Goal: Information Seeking & Learning: Learn about a topic

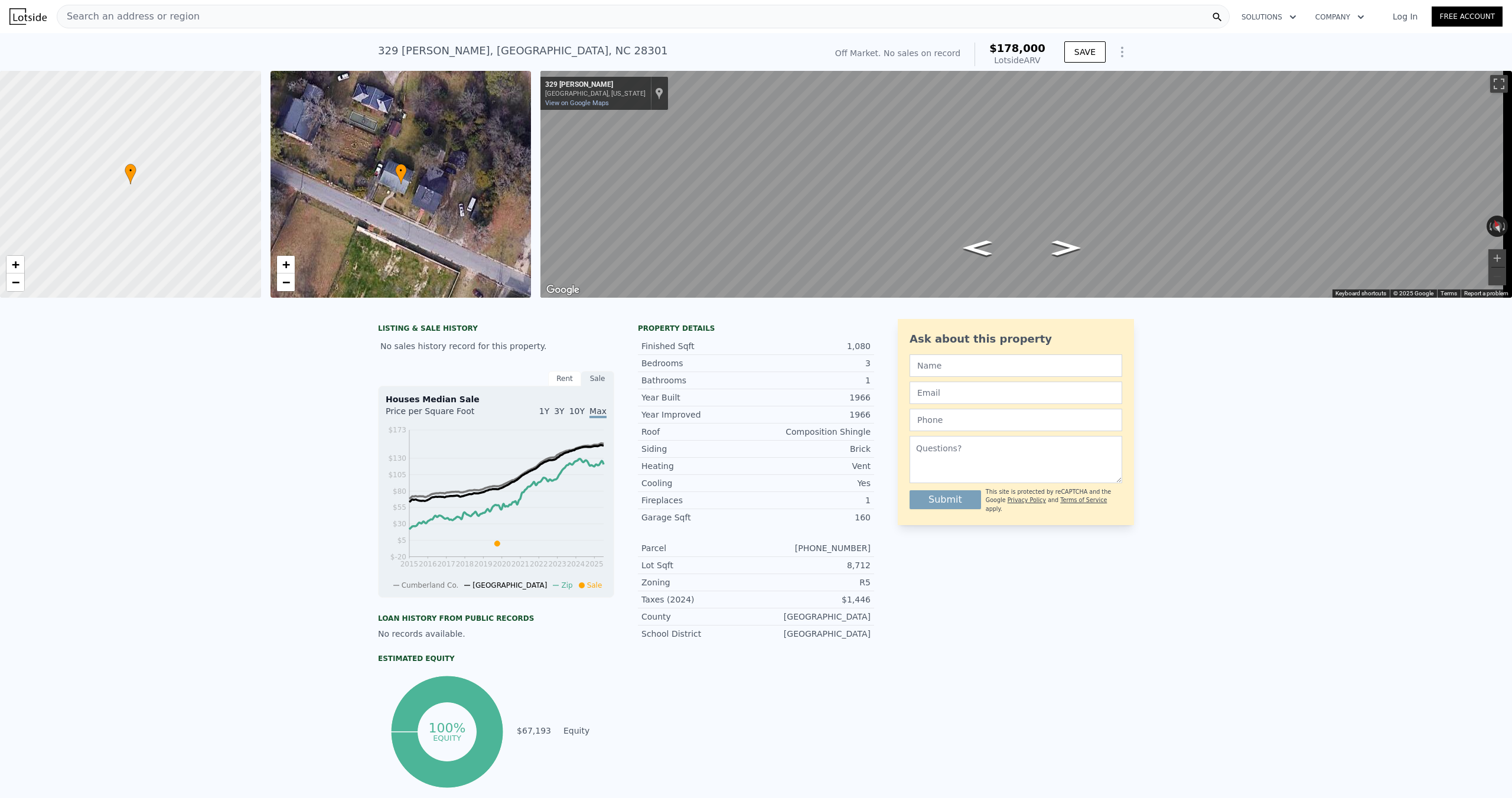
click at [101, 20] on span "Search an address or region" at bounding box center [128, 16] width 142 height 14
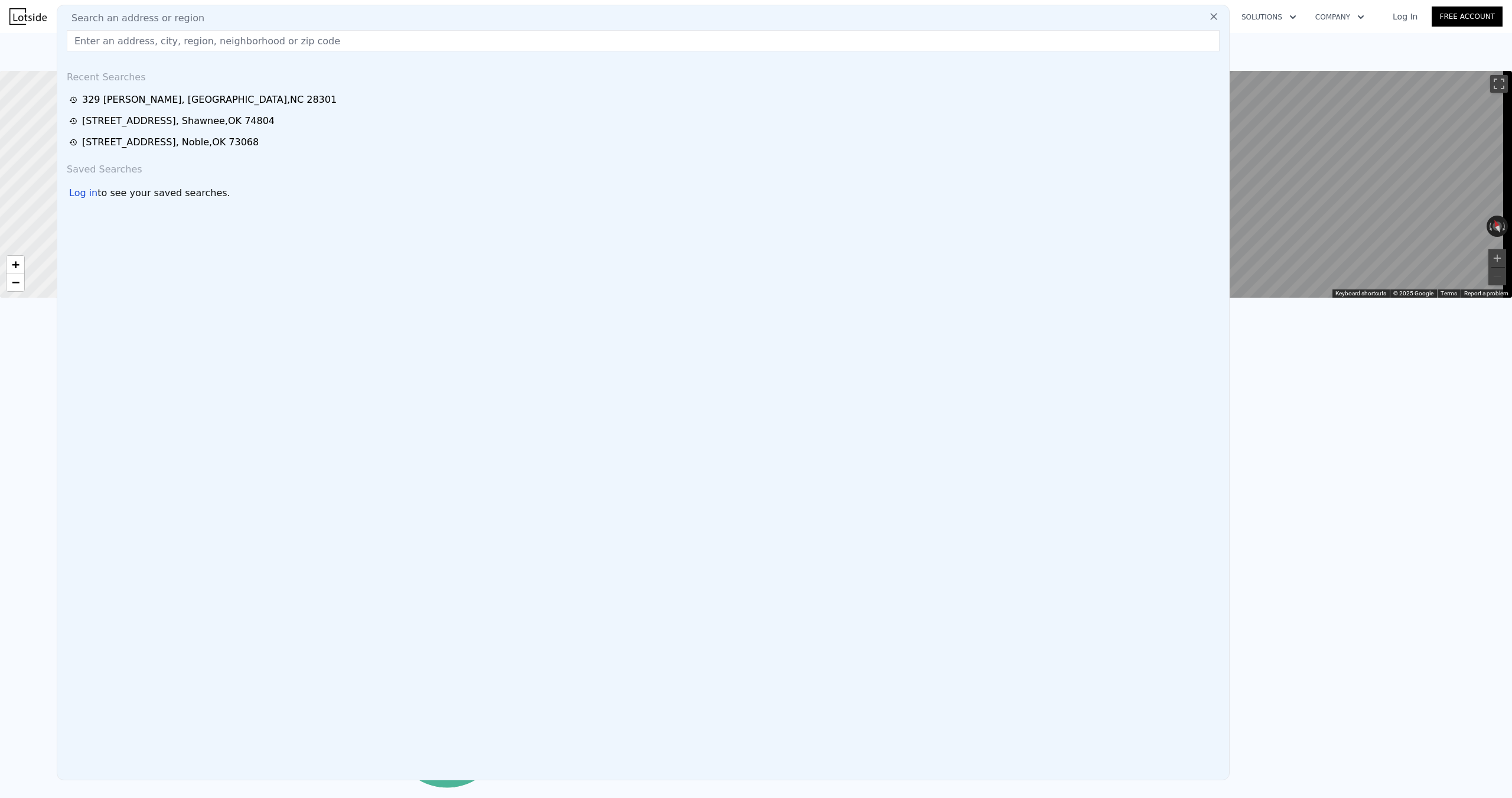
click at [96, 16] on span "Search an address or region" at bounding box center [132, 18] width 142 height 14
paste input "[STREET_ADDRESS]"
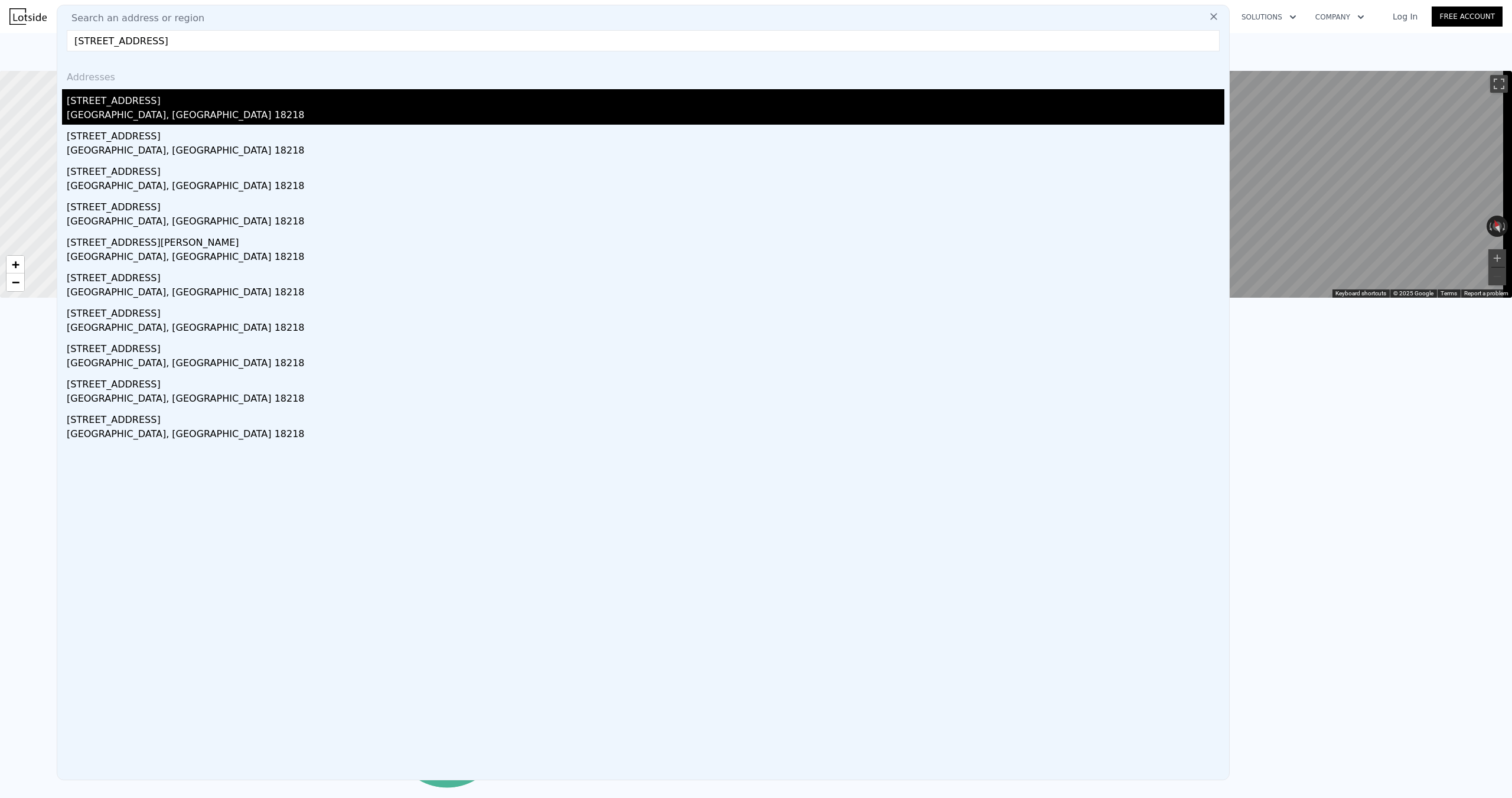
type input "[STREET_ADDRESS]"
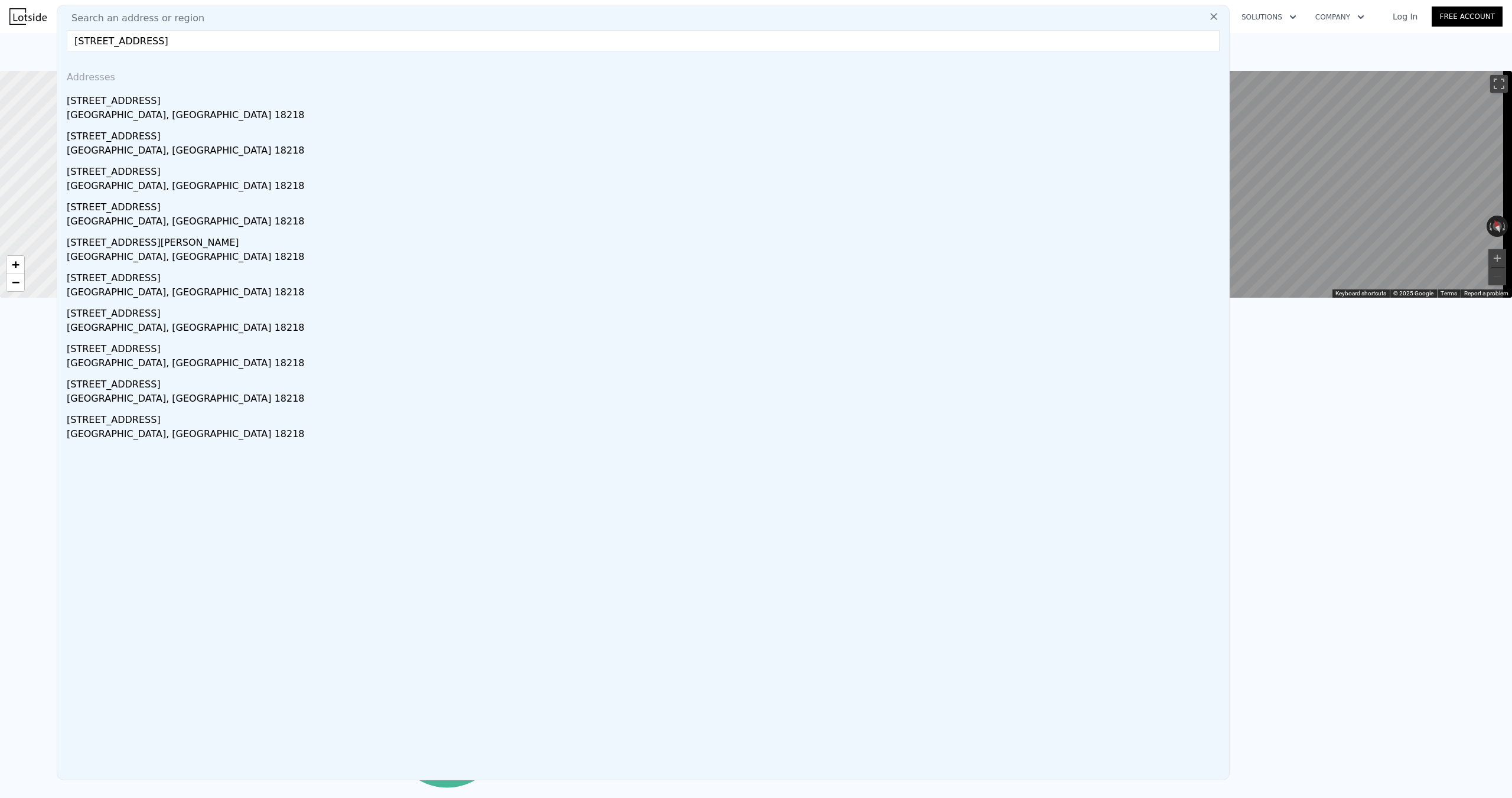
drag, startPoint x: 128, startPoint y: 97, endPoint x: 292, endPoint y: 138, distance: 169.0
click at [128, 97] on div "[STREET_ADDRESS]" at bounding box center [646, 98] width 1158 height 19
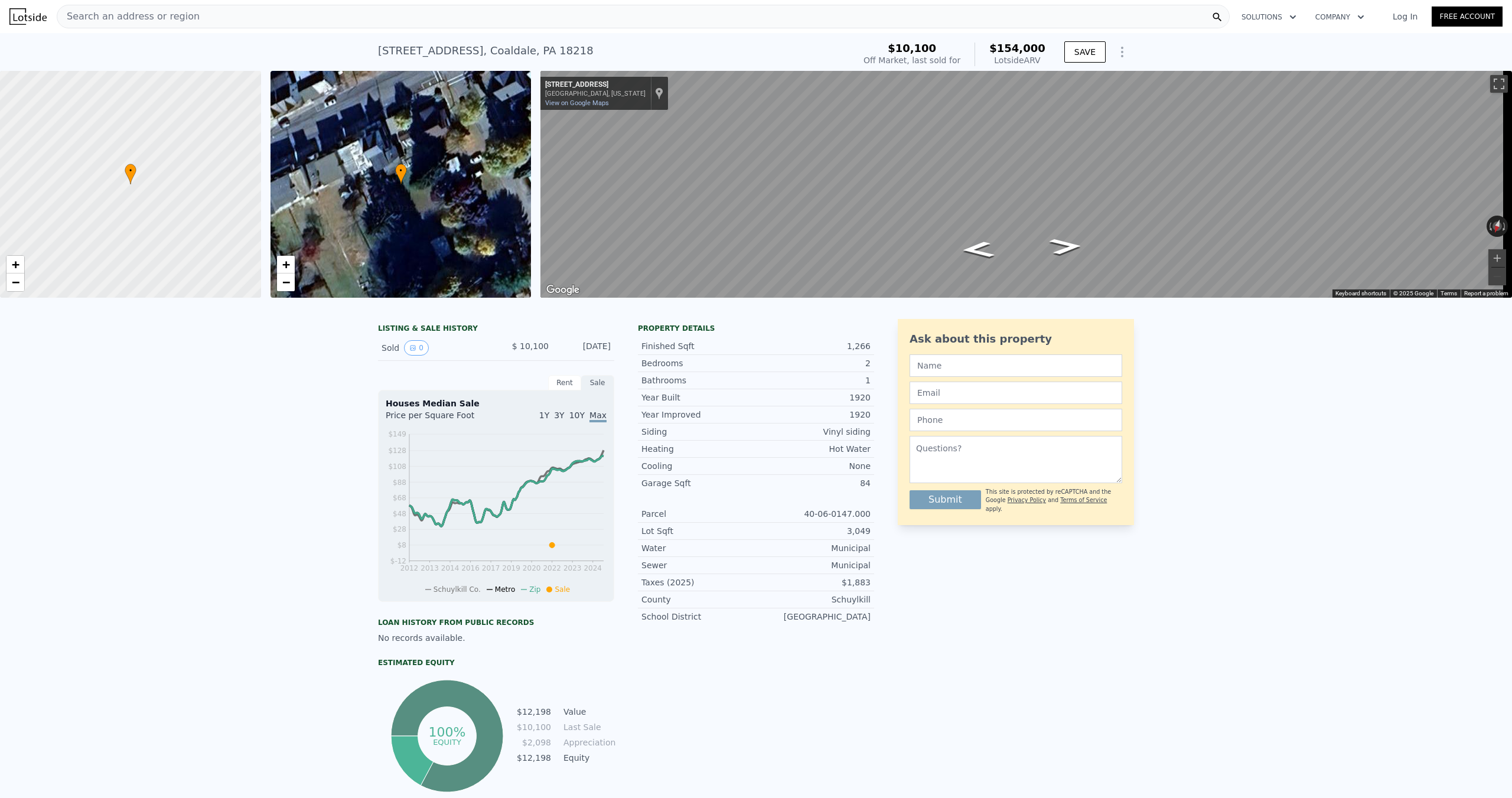
click at [155, 14] on span "Search an address or region" at bounding box center [128, 16] width 142 height 14
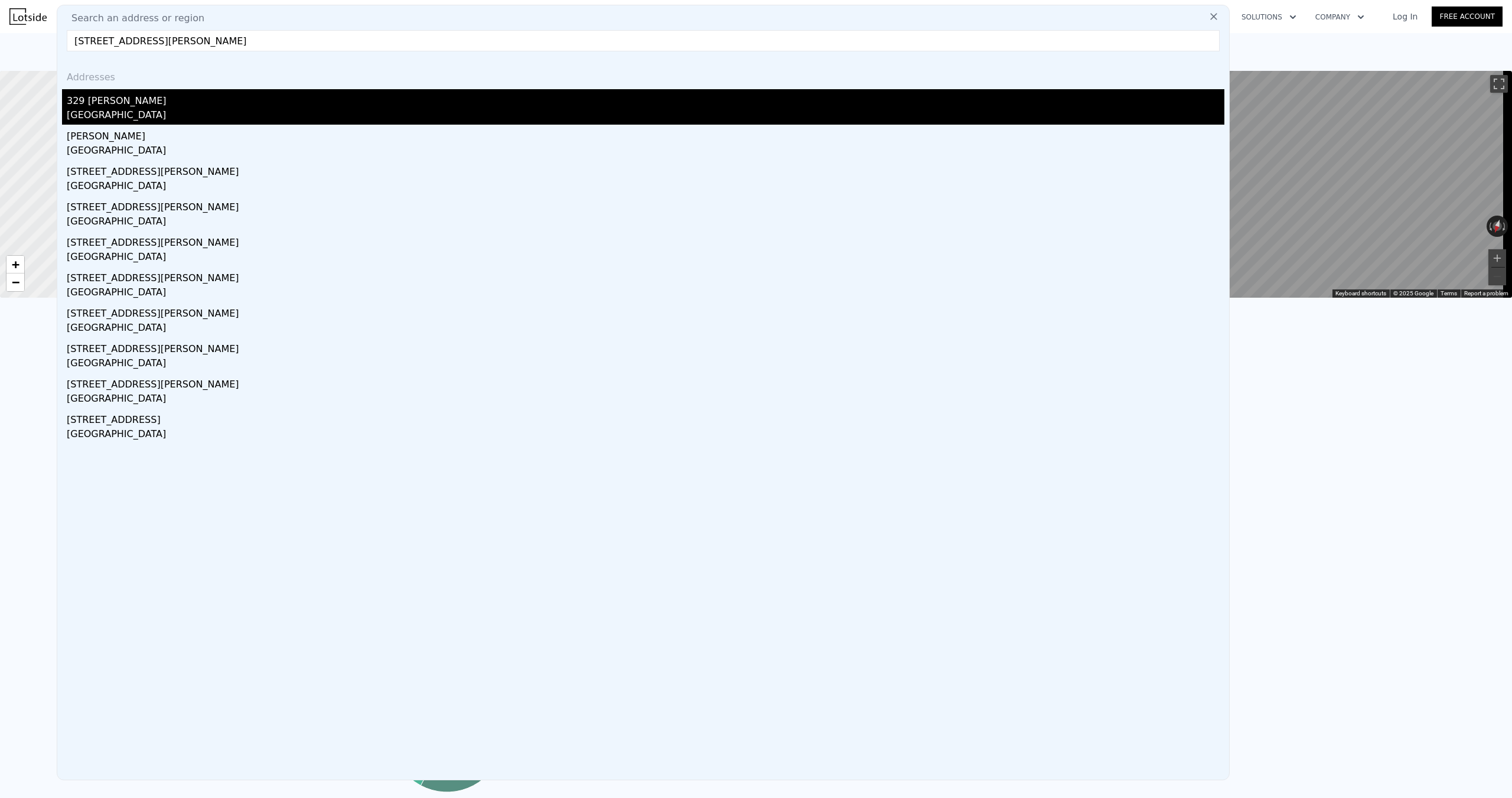
type input "[STREET_ADDRESS][PERSON_NAME]"
click at [116, 106] on div "329 [PERSON_NAME]" at bounding box center [646, 98] width 1158 height 19
type input "2"
type input "1"
type input "3"
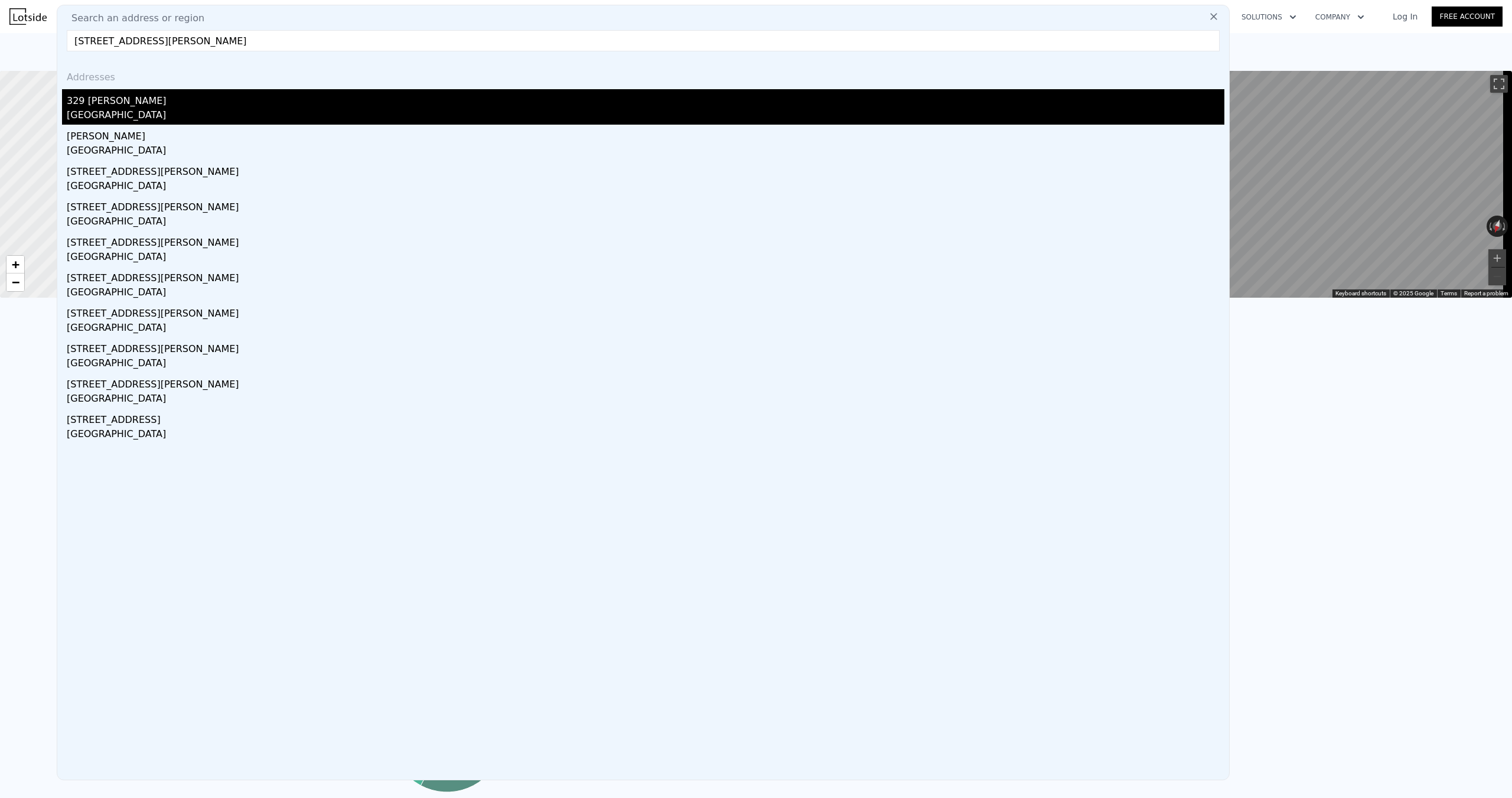
type input "816"
type input "1404"
type input "5227"
type input "14375"
type input "$ 178,000"
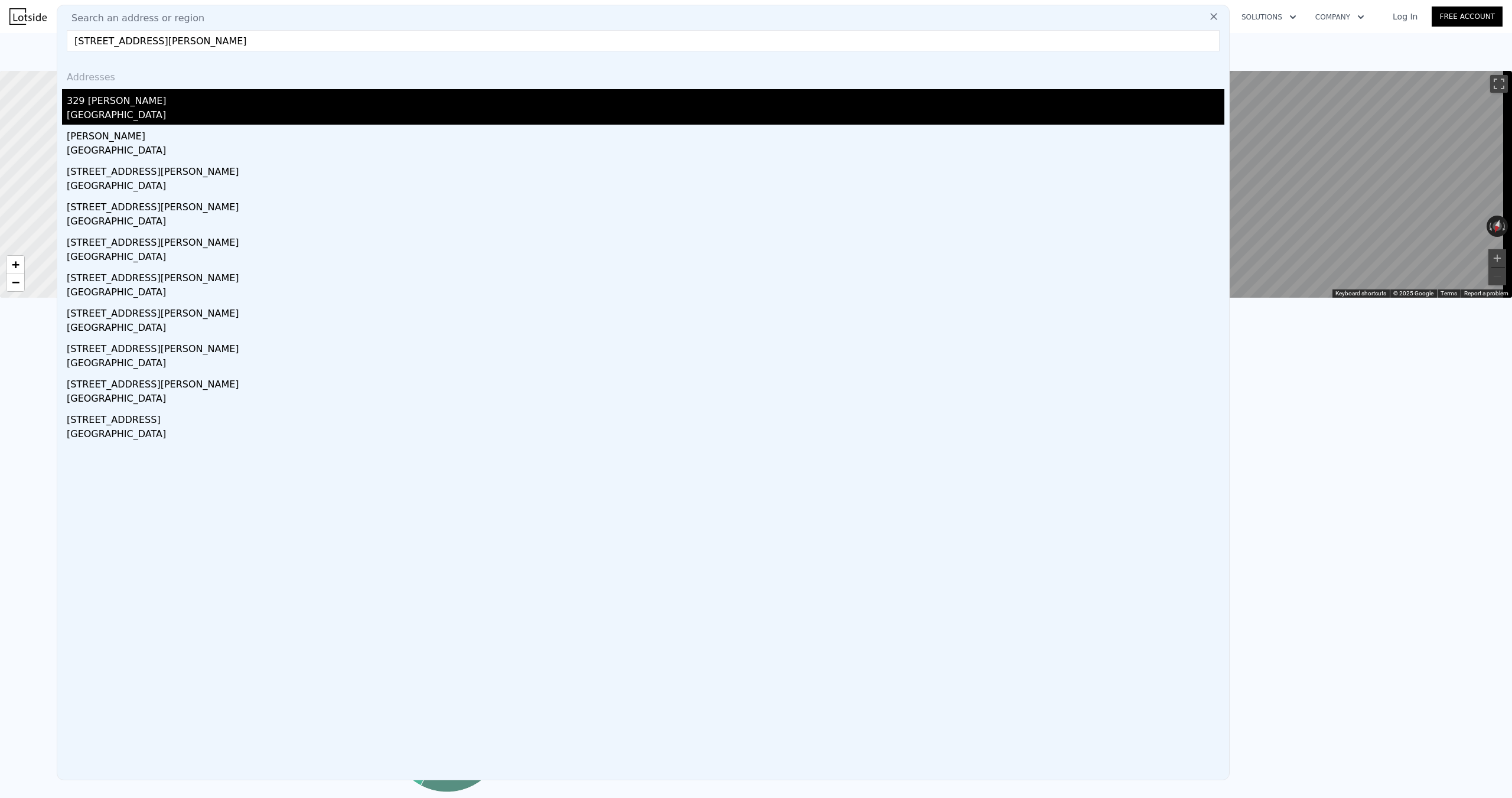
type input "4"
type input "$ 30,002"
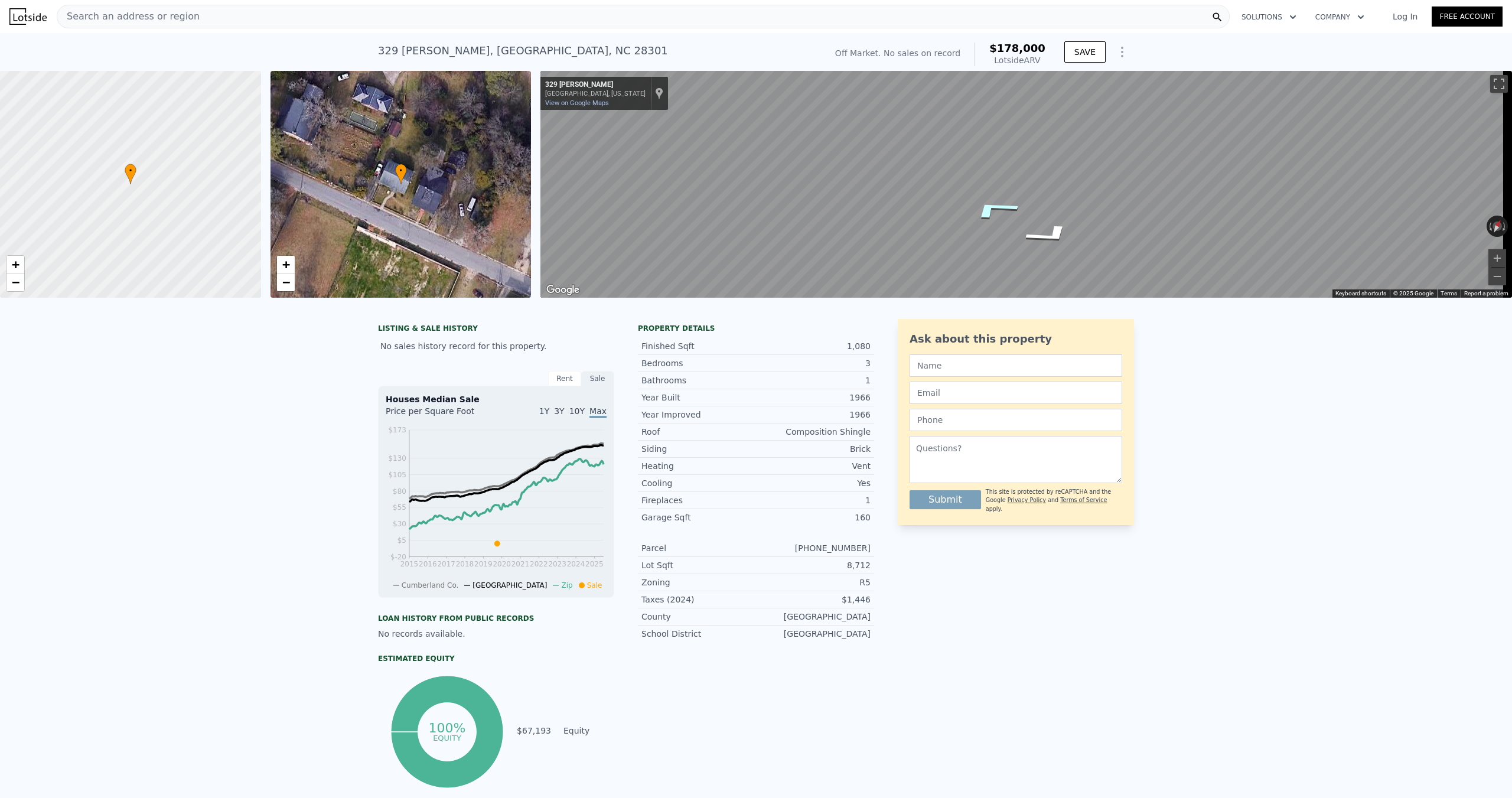
click at [984, 208] on icon "Go Northwest, Adam St" at bounding box center [994, 209] width 89 height 32
click at [1052, 226] on icon "Go East, Adam St" at bounding box center [1041, 226] width 87 height 26
click at [1050, 225] on icon "Go East, Adam St" at bounding box center [1041, 226] width 87 height 26
click at [988, 251] on icon "Go Northwest, Adam St" at bounding box center [996, 254] width 89 height 25
click at [986, 253] on icon "Go Northwest, Adam St" at bounding box center [996, 254] width 89 height 25
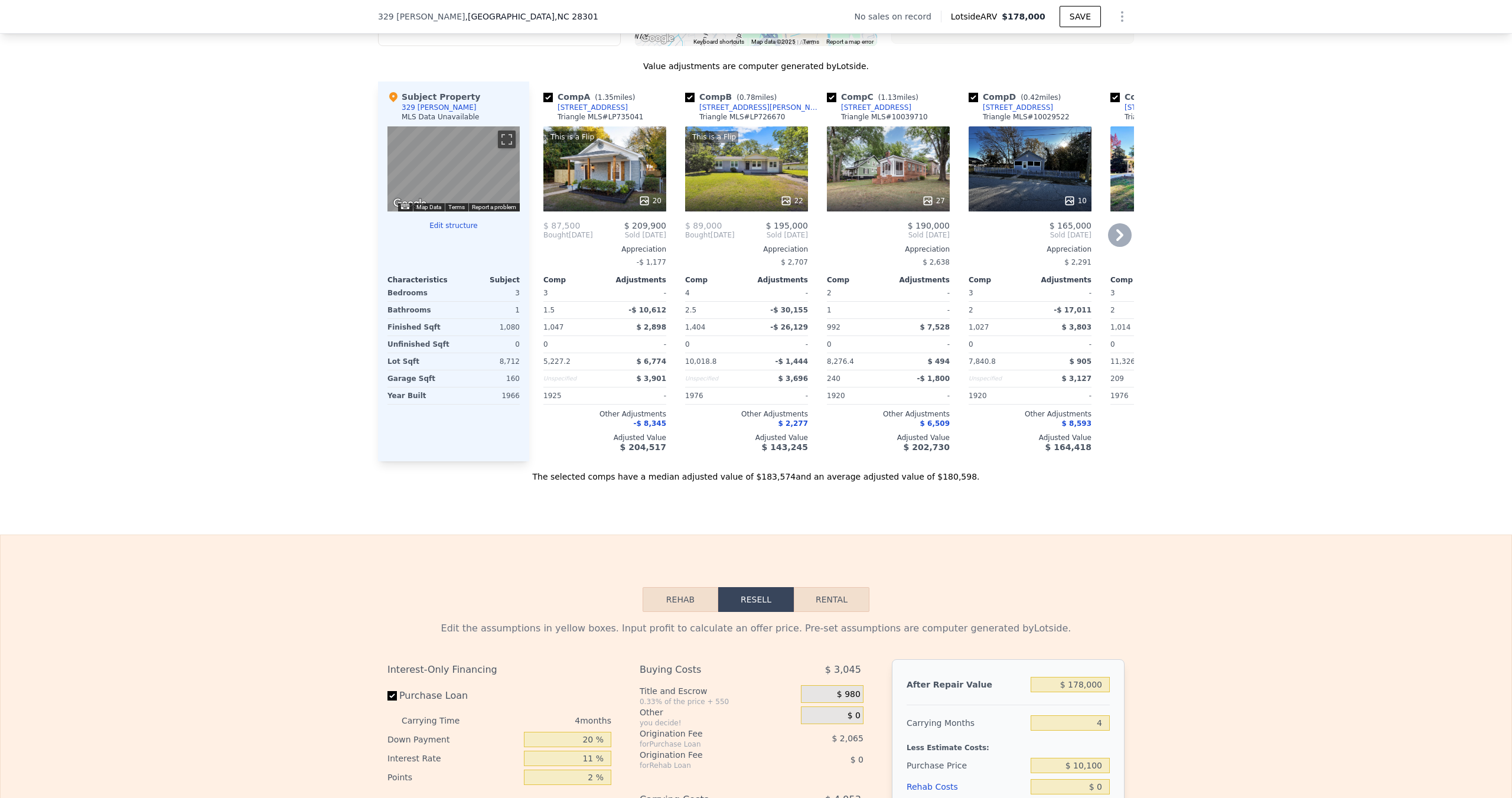
scroll to position [1059, 0]
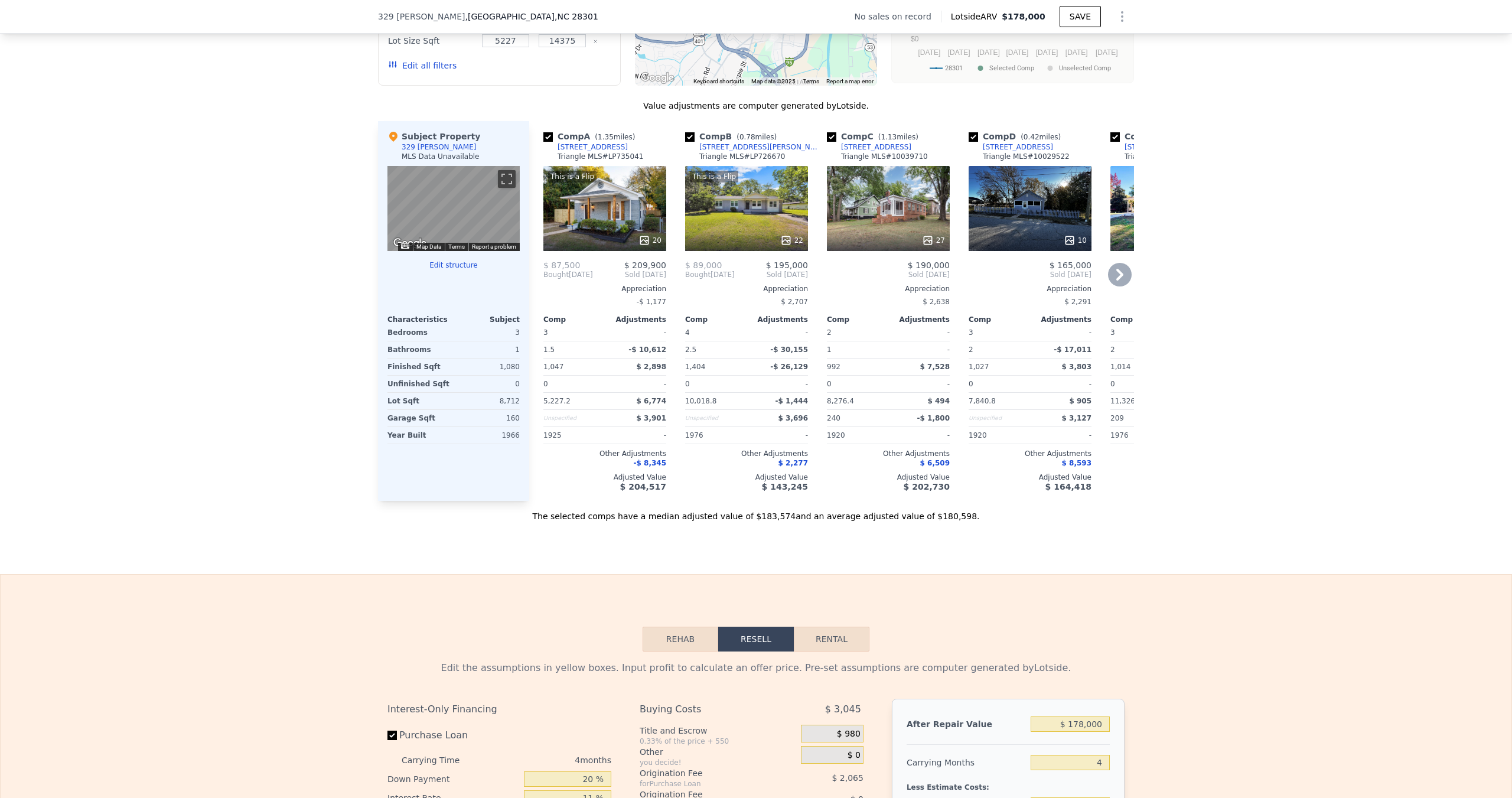
click at [1116, 280] on icon at bounding box center [1120, 274] width 7 height 12
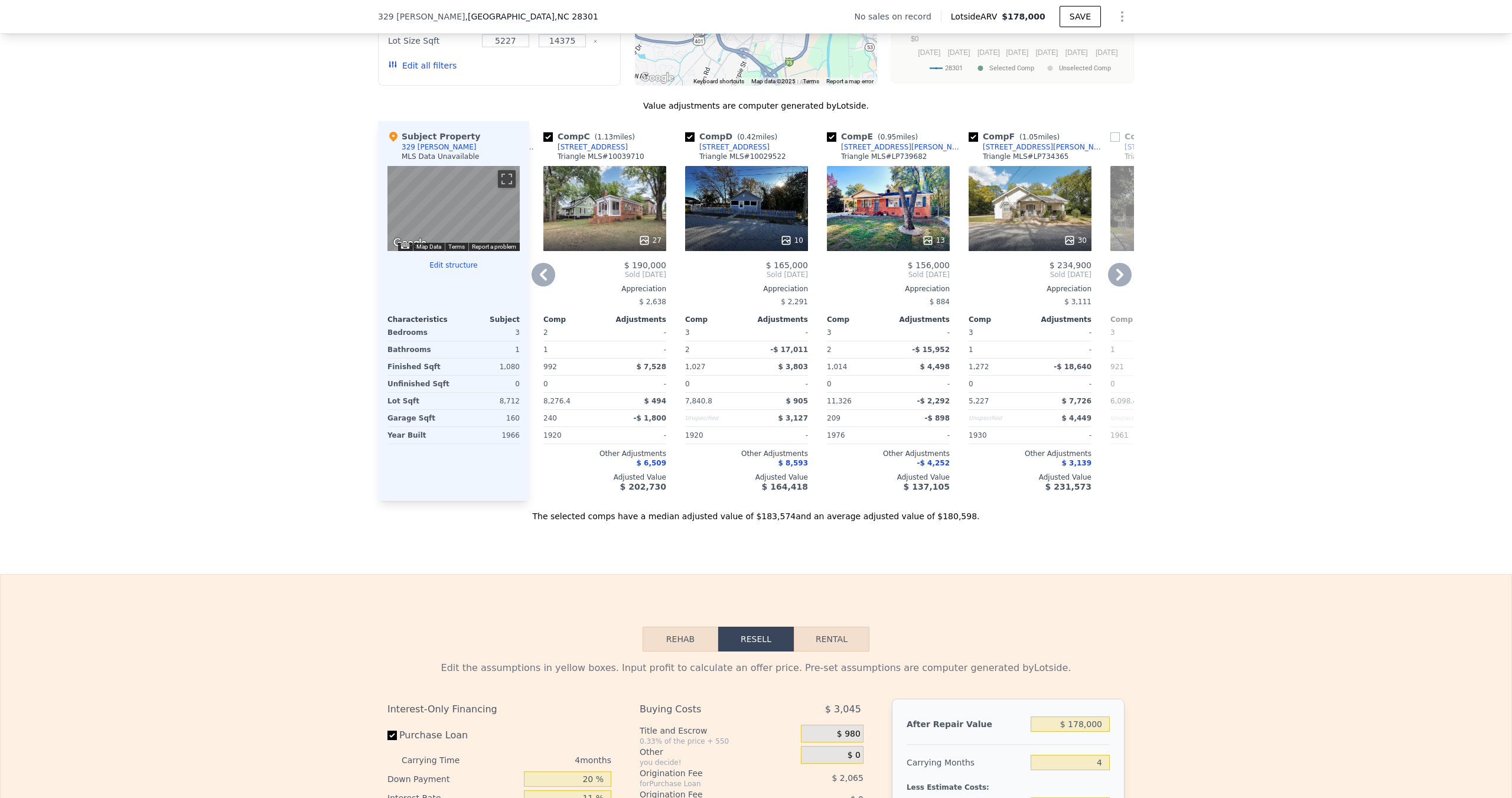
click at [1113, 285] on icon at bounding box center [1120, 274] width 24 height 24
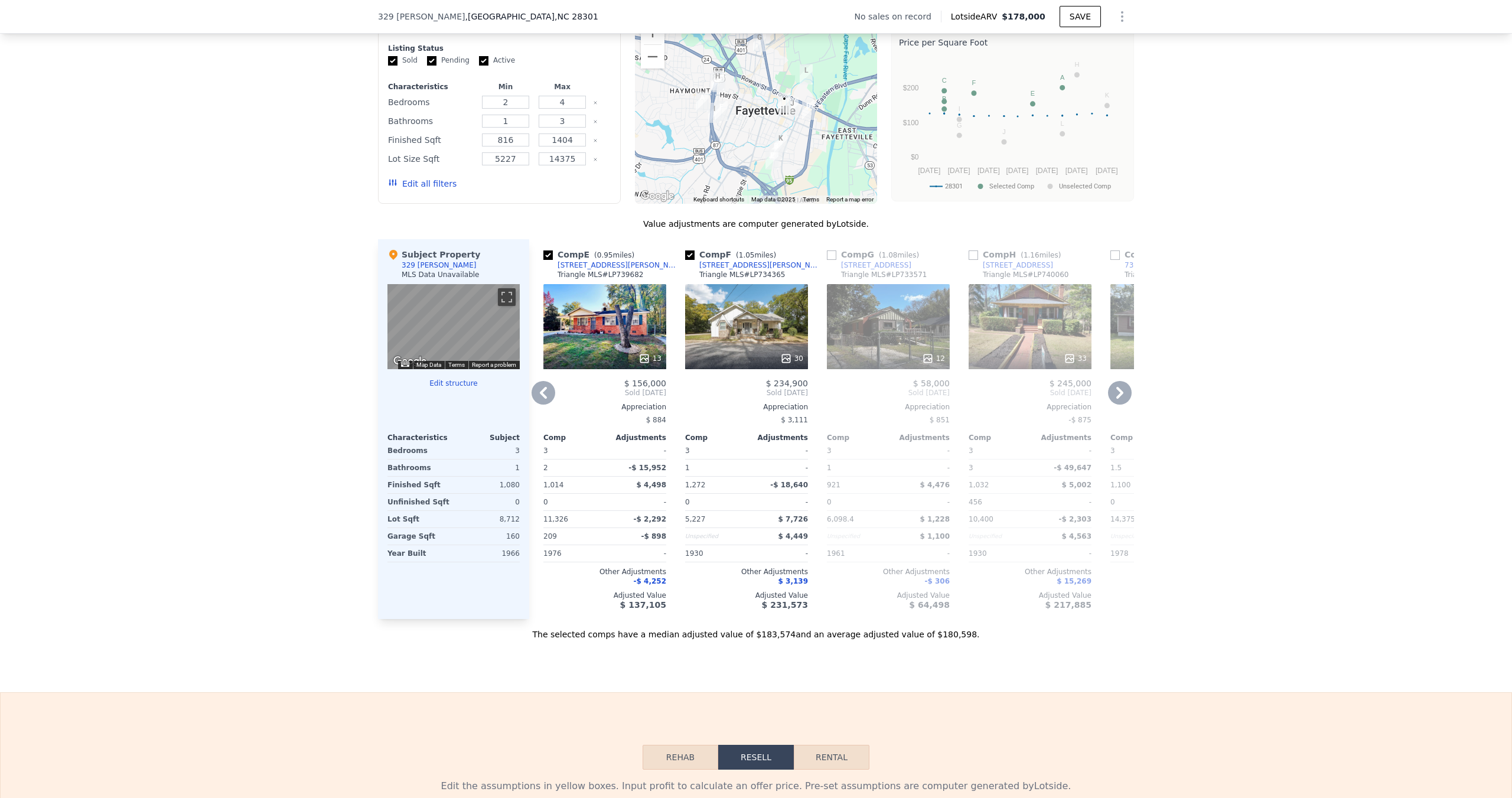
scroll to position [1000, 0]
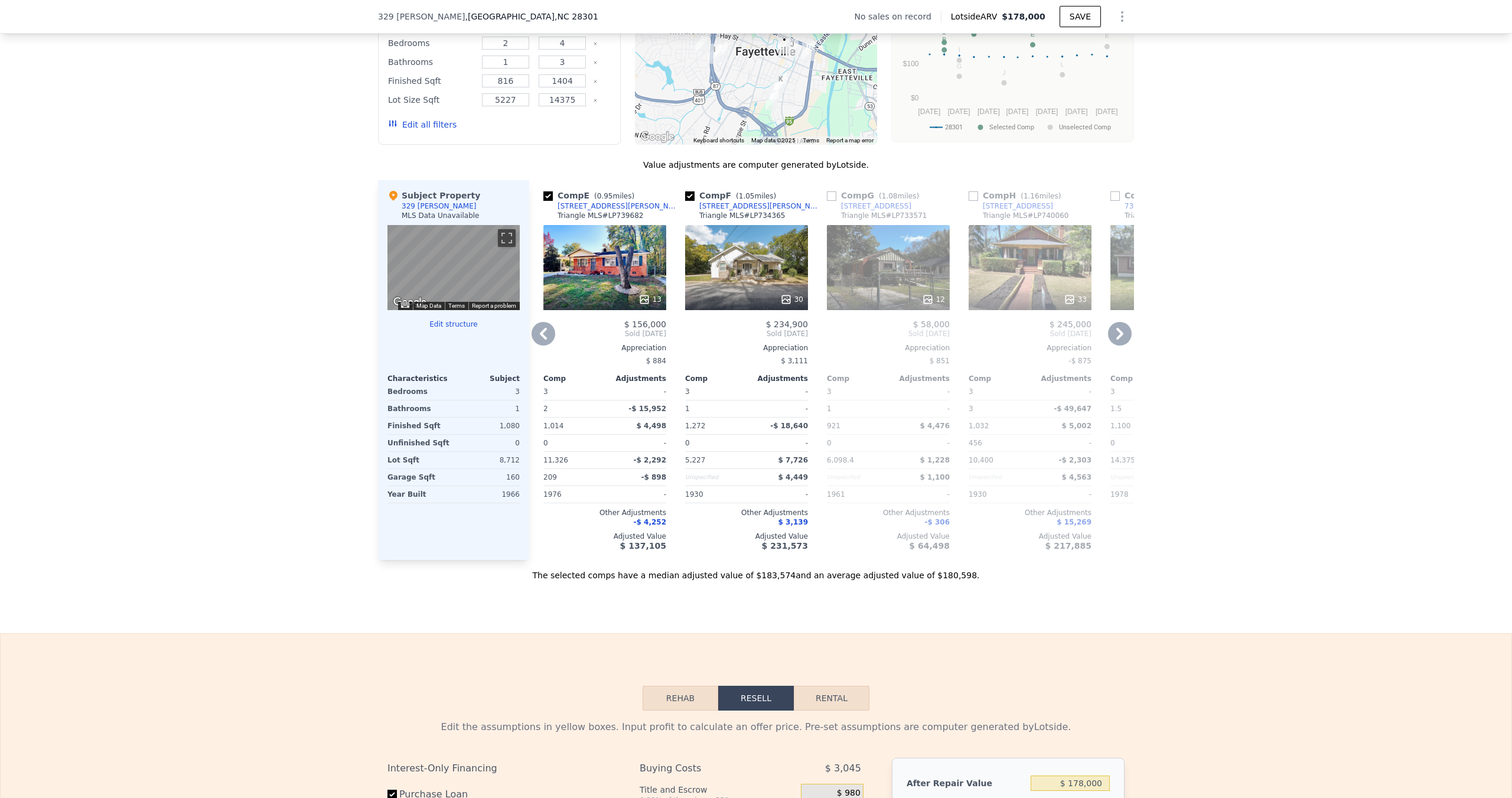
click at [534, 340] on icon at bounding box center [544, 334] width 24 height 24
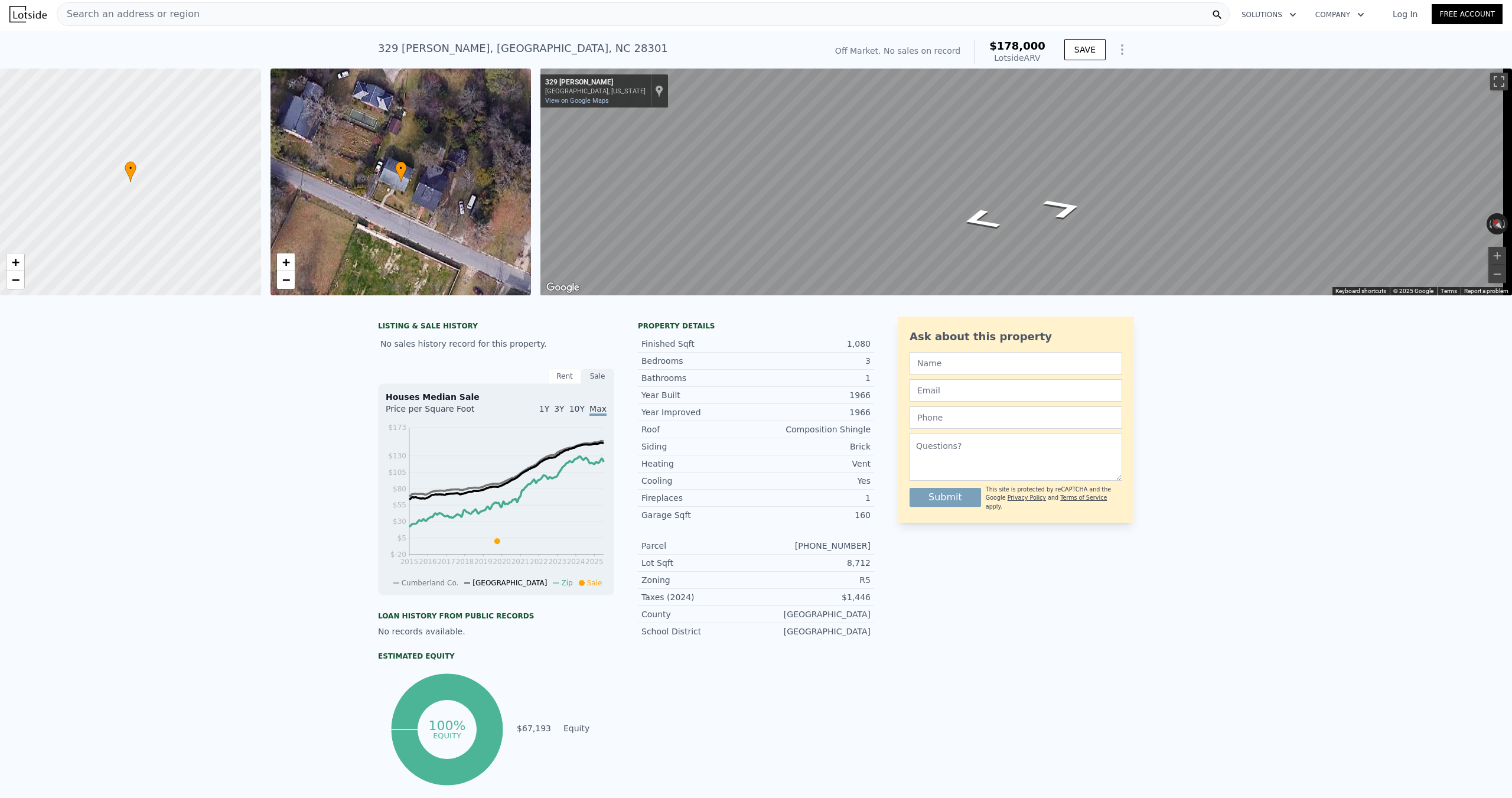
scroll to position [0, 0]
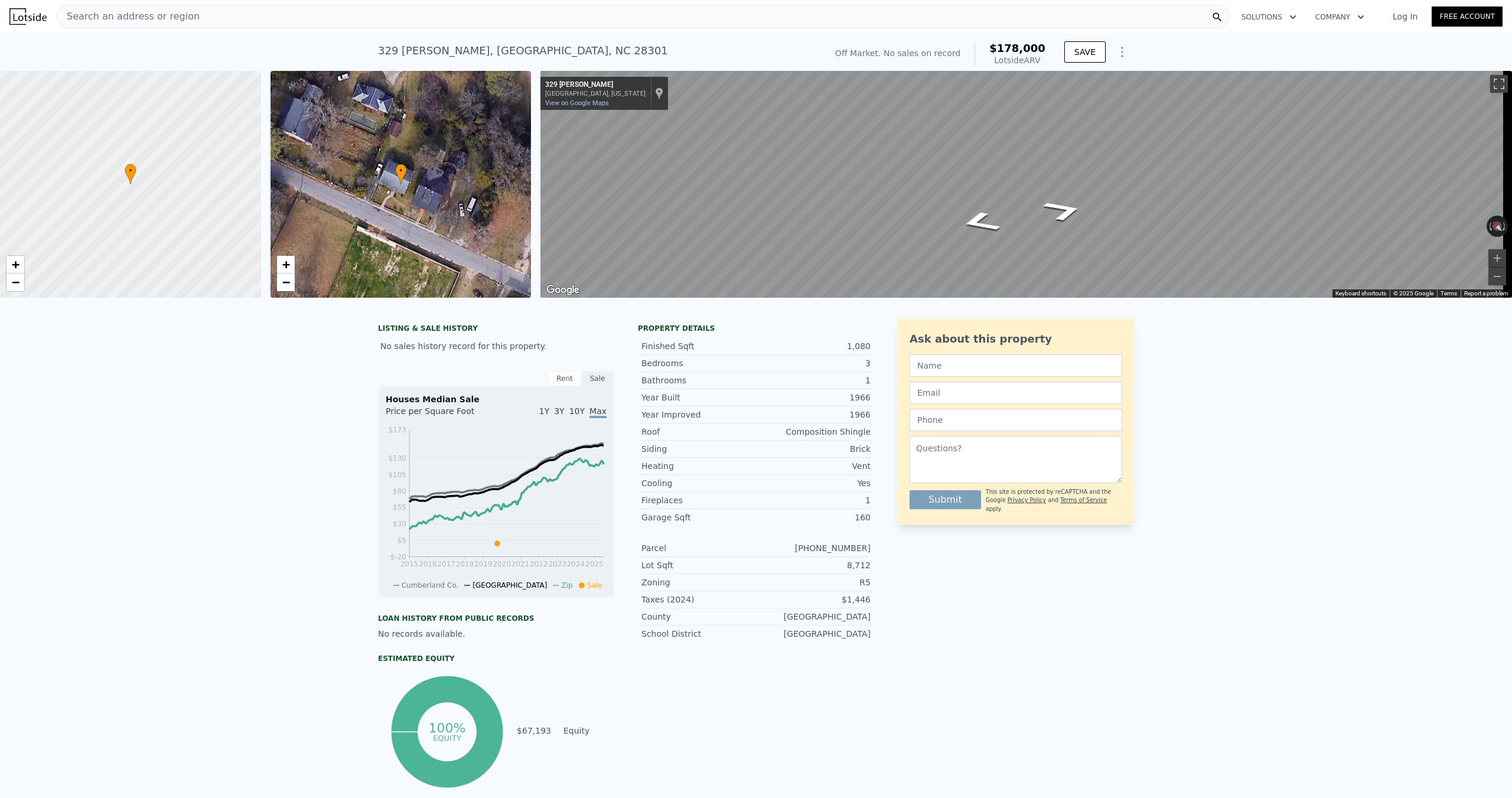
click at [111, 19] on span "Search an address or region" at bounding box center [128, 16] width 142 height 14
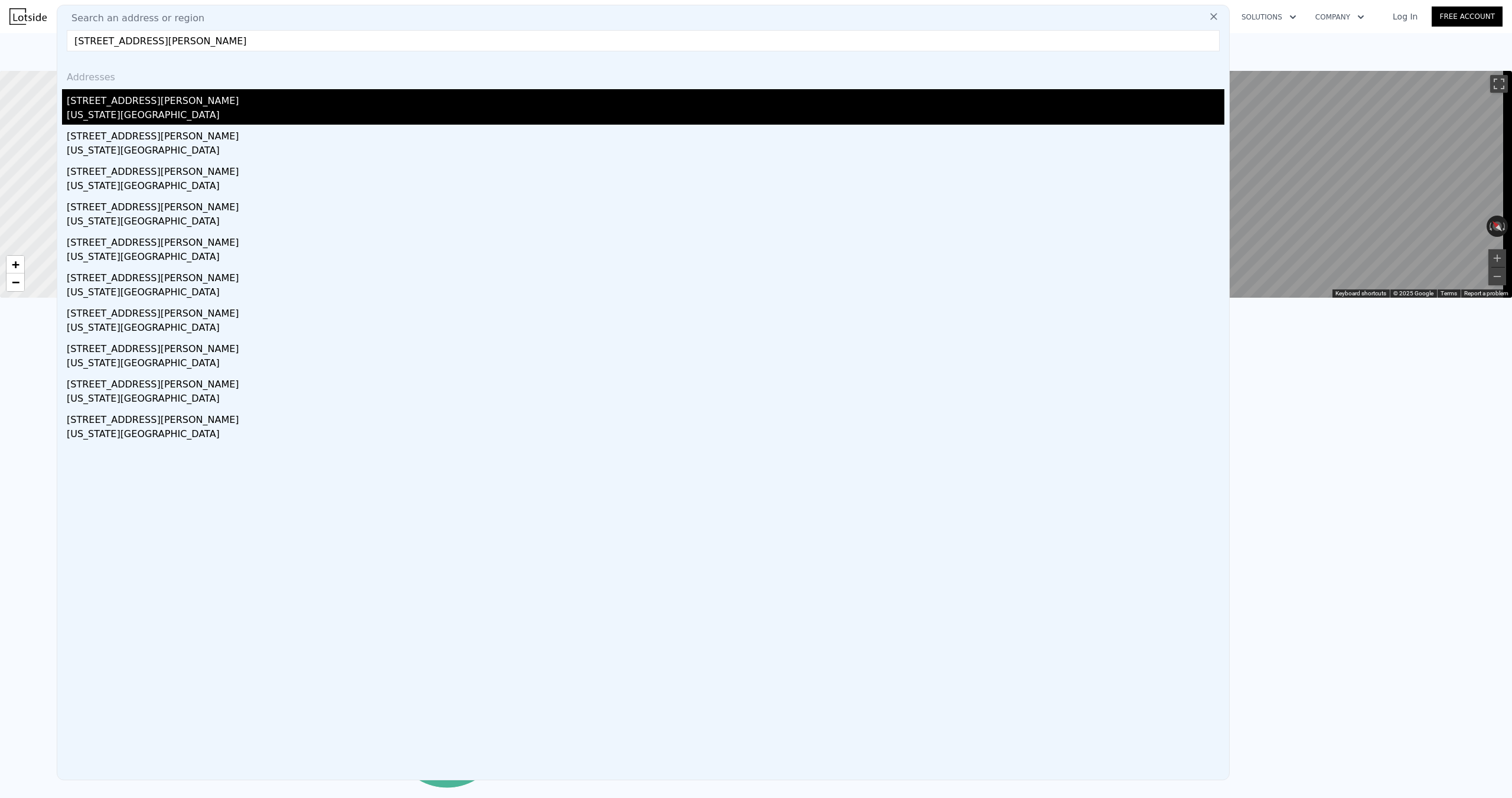
type input "[STREET_ADDRESS][PERSON_NAME]"
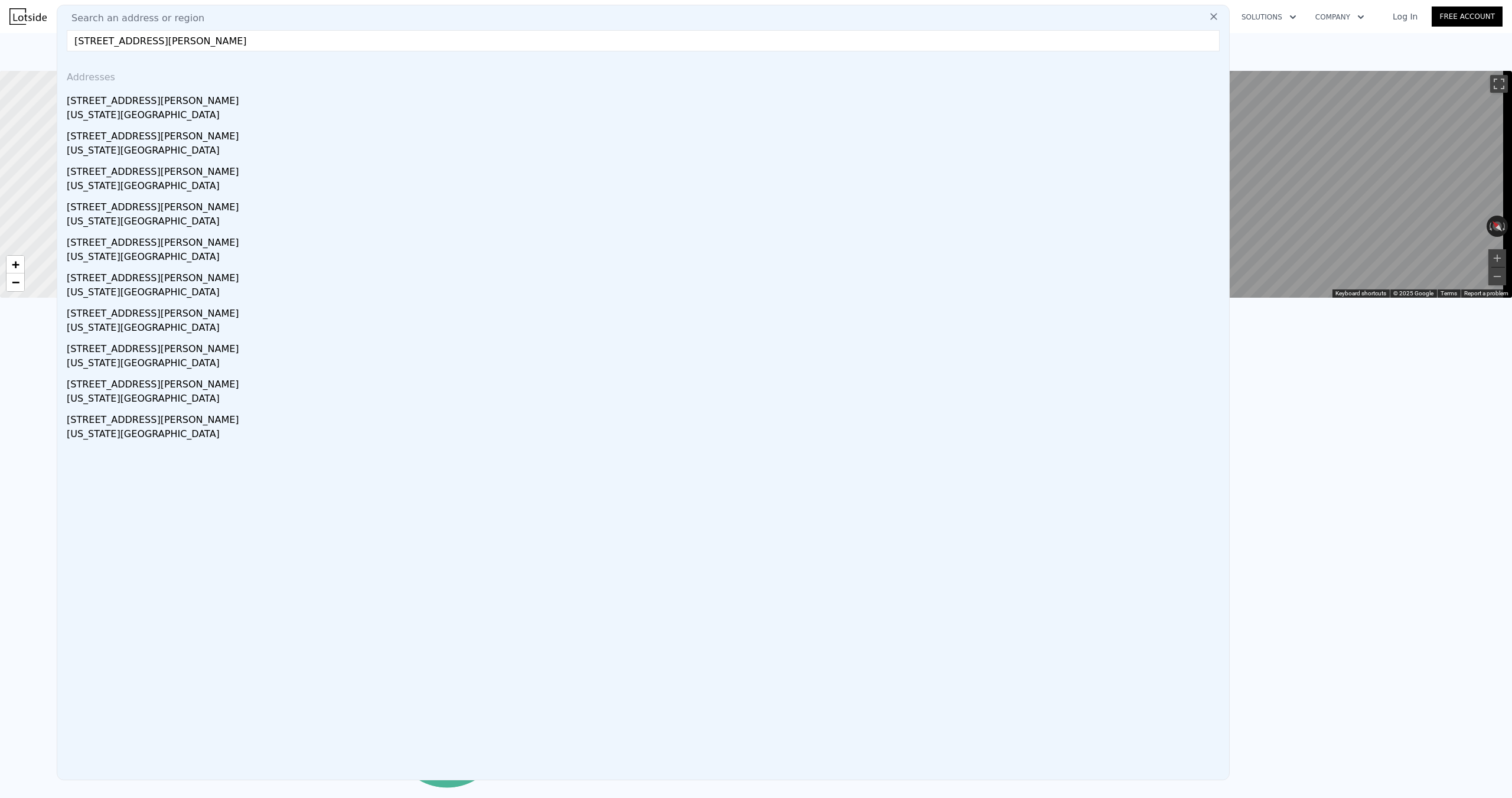
drag, startPoint x: 159, startPoint y: 100, endPoint x: 338, endPoint y: 121, distance: 180.2
click at [159, 100] on div "[STREET_ADDRESS][PERSON_NAME]" at bounding box center [646, 98] width 1158 height 19
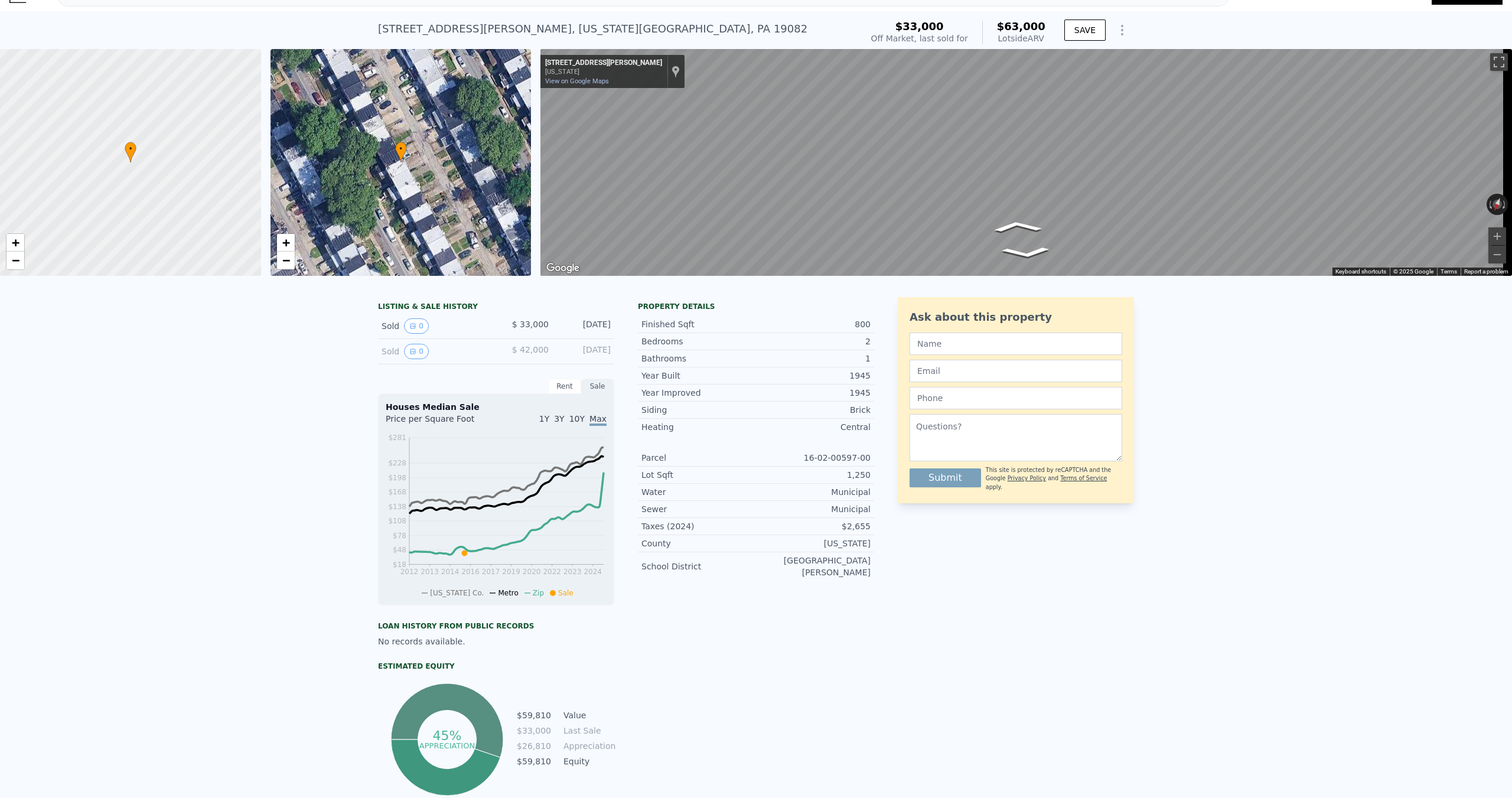
scroll to position [4, 0]
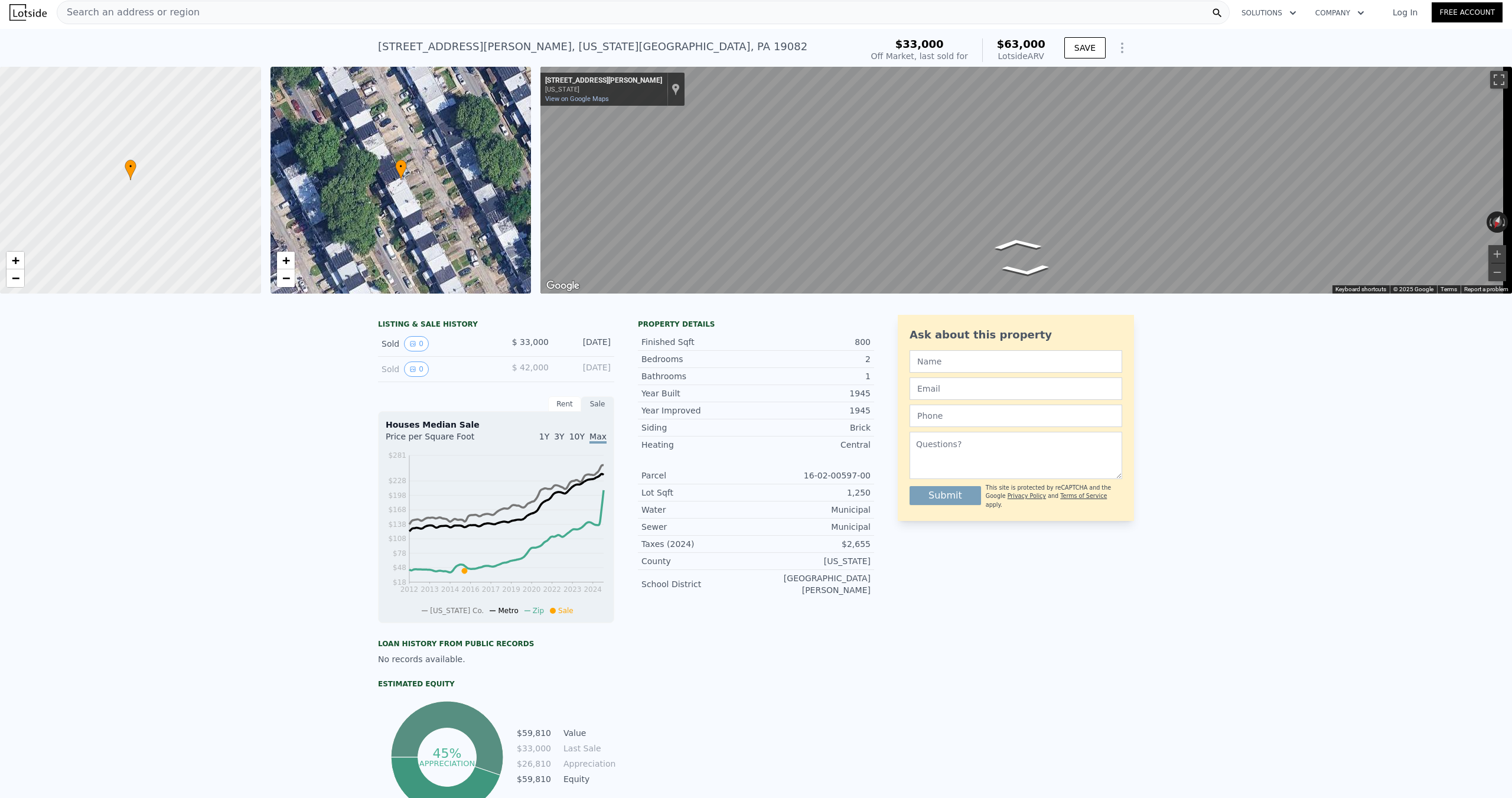
click at [100, 10] on span "Search an address or region" at bounding box center [128, 12] width 142 height 14
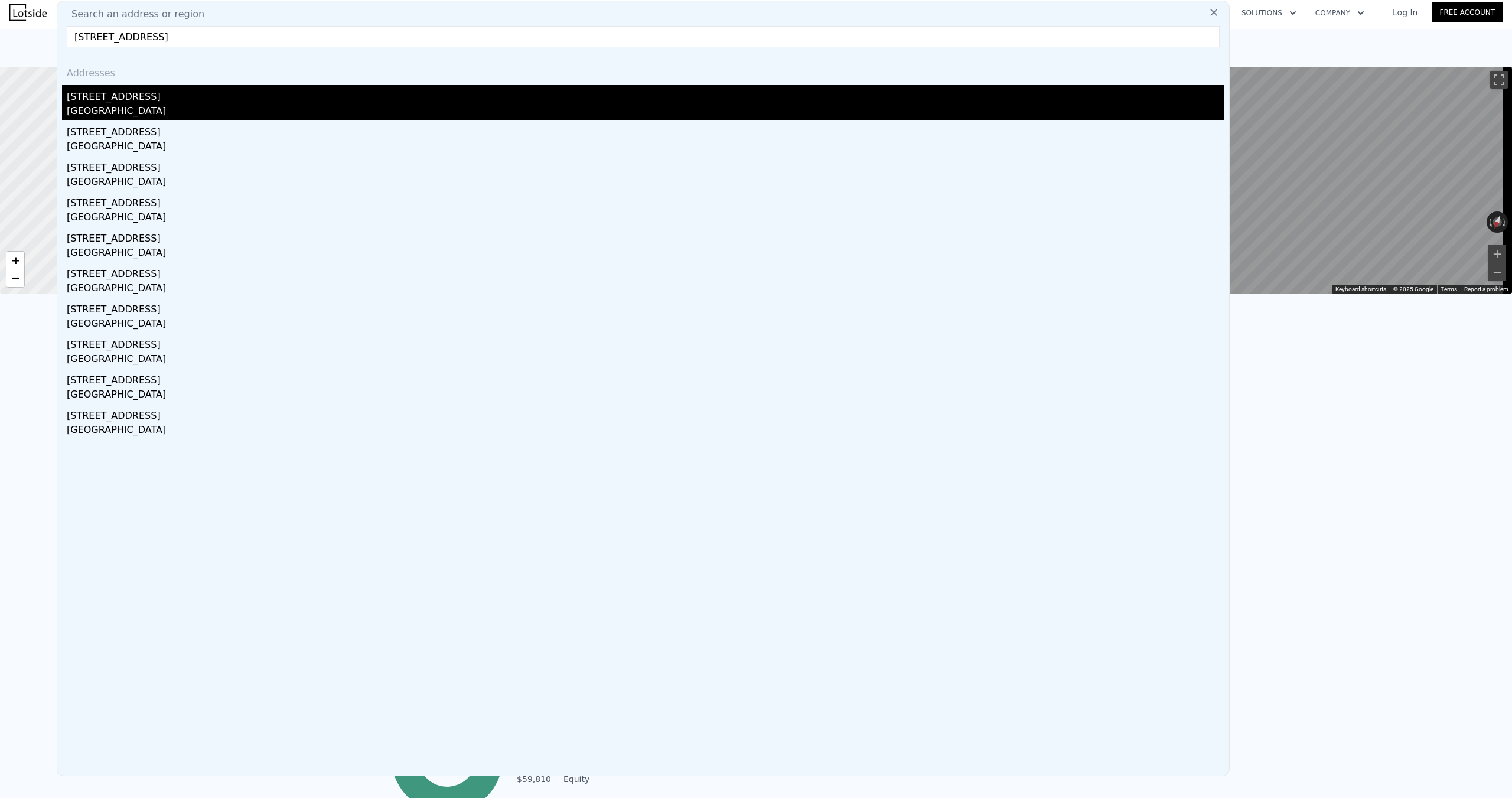
type input "[STREET_ADDRESS]"
click at [116, 116] on div "[GEOGRAPHIC_DATA]" at bounding box center [646, 112] width 1158 height 16
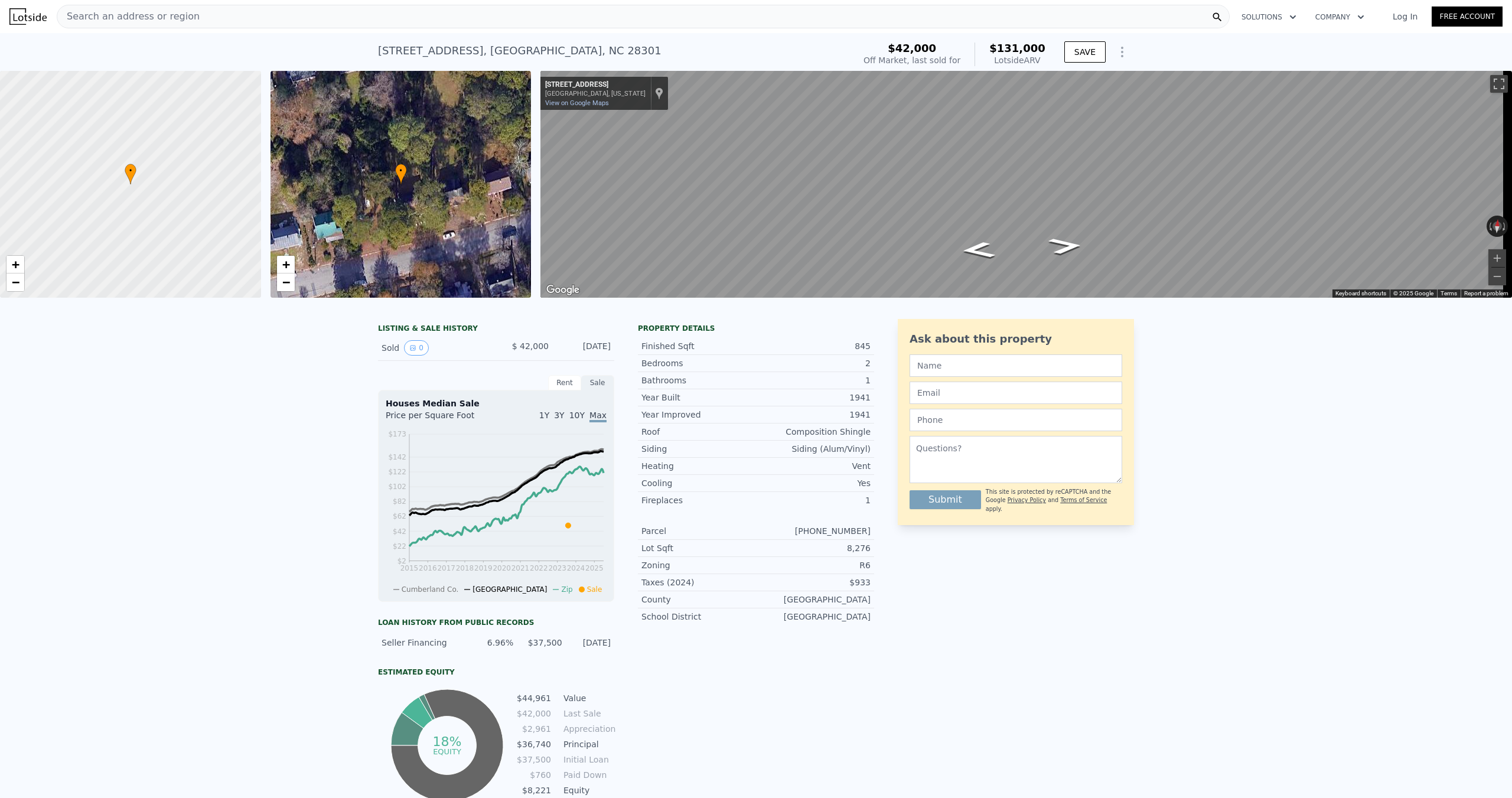
click at [194, 11] on div "Search an address or region" at bounding box center [643, 16] width 1173 height 24
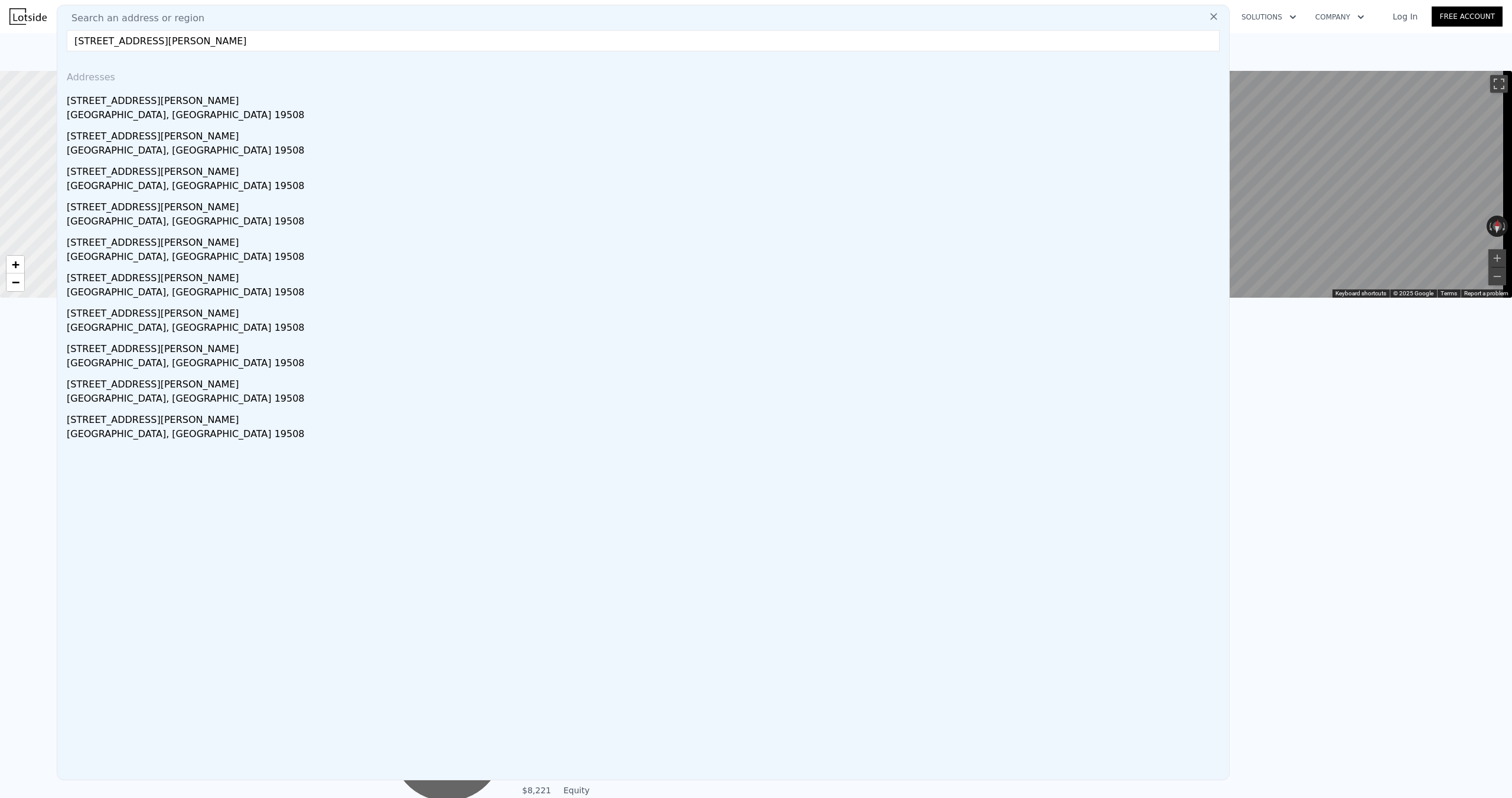
type input "[STREET_ADDRESS][PERSON_NAME]"
click at [181, 97] on div "[STREET_ADDRESS][PERSON_NAME]" at bounding box center [646, 98] width 1158 height 19
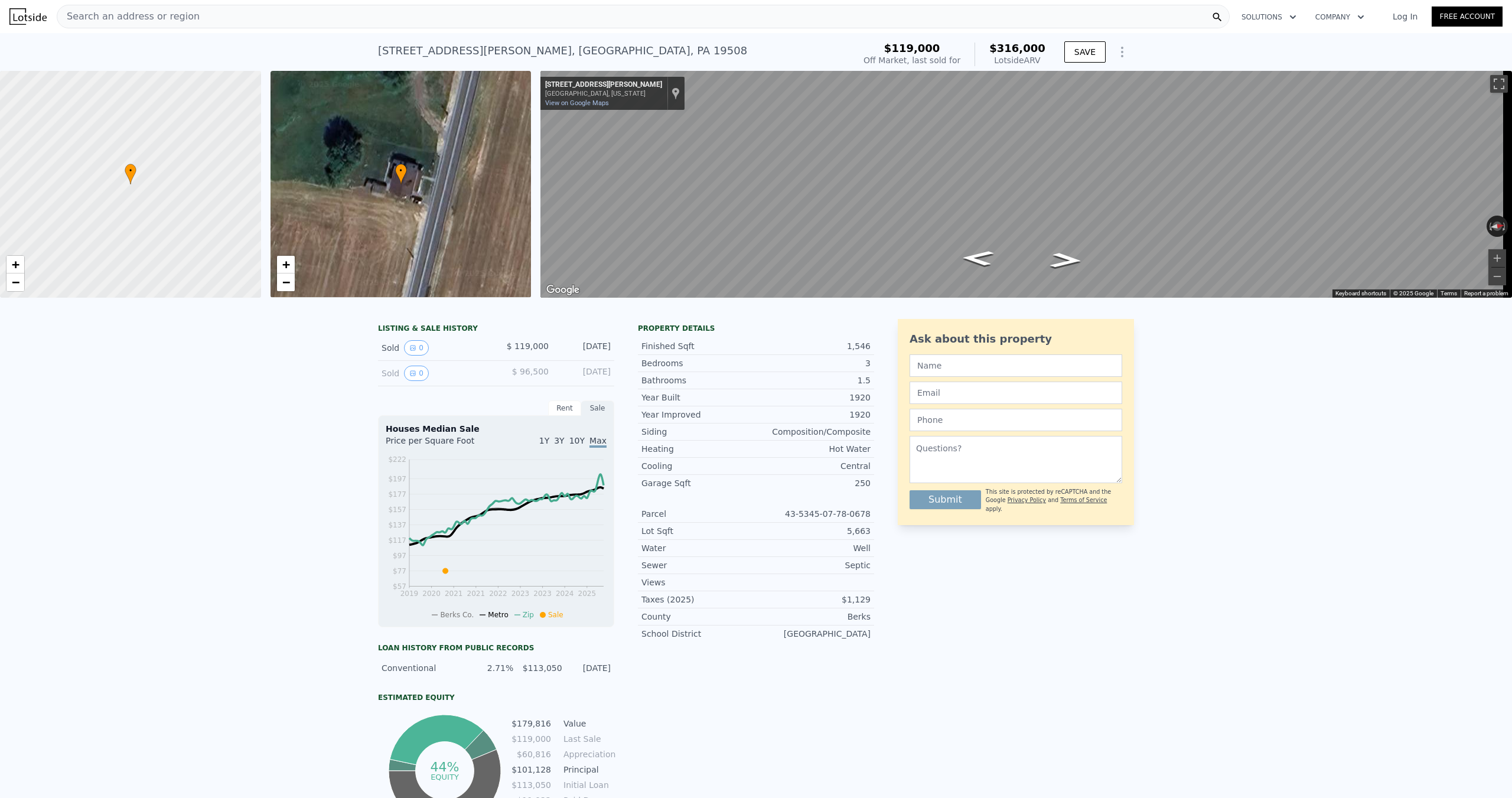
click at [148, 17] on span "Search an address or region" at bounding box center [128, 16] width 142 height 14
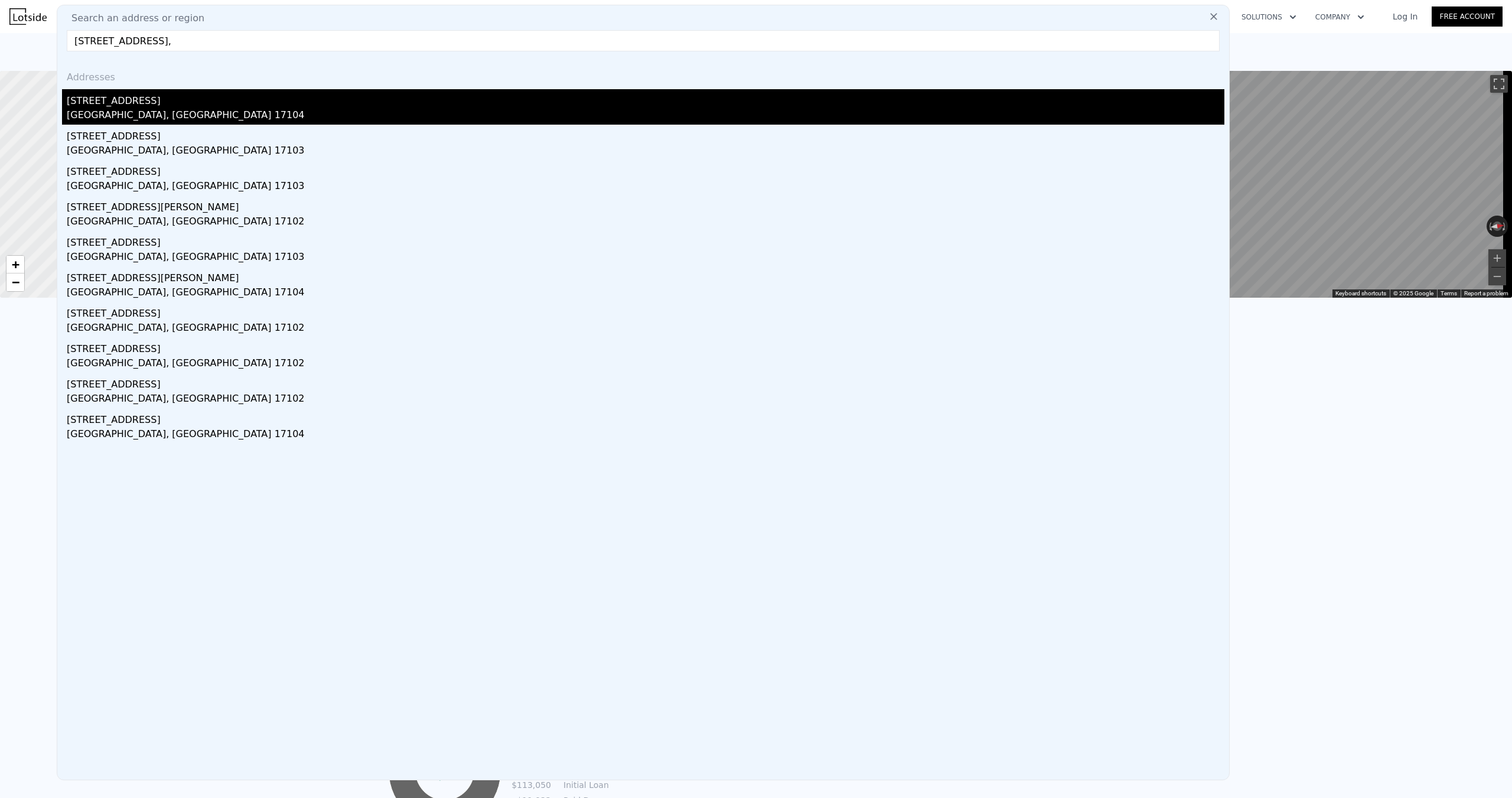
type input "[STREET_ADDRESS],"
click at [144, 109] on div "[GEOGRAPHIC_DATA], [GEOGRAPHIC_DATA] 17104" at bounding box center [646, 116] width 1158 height 16
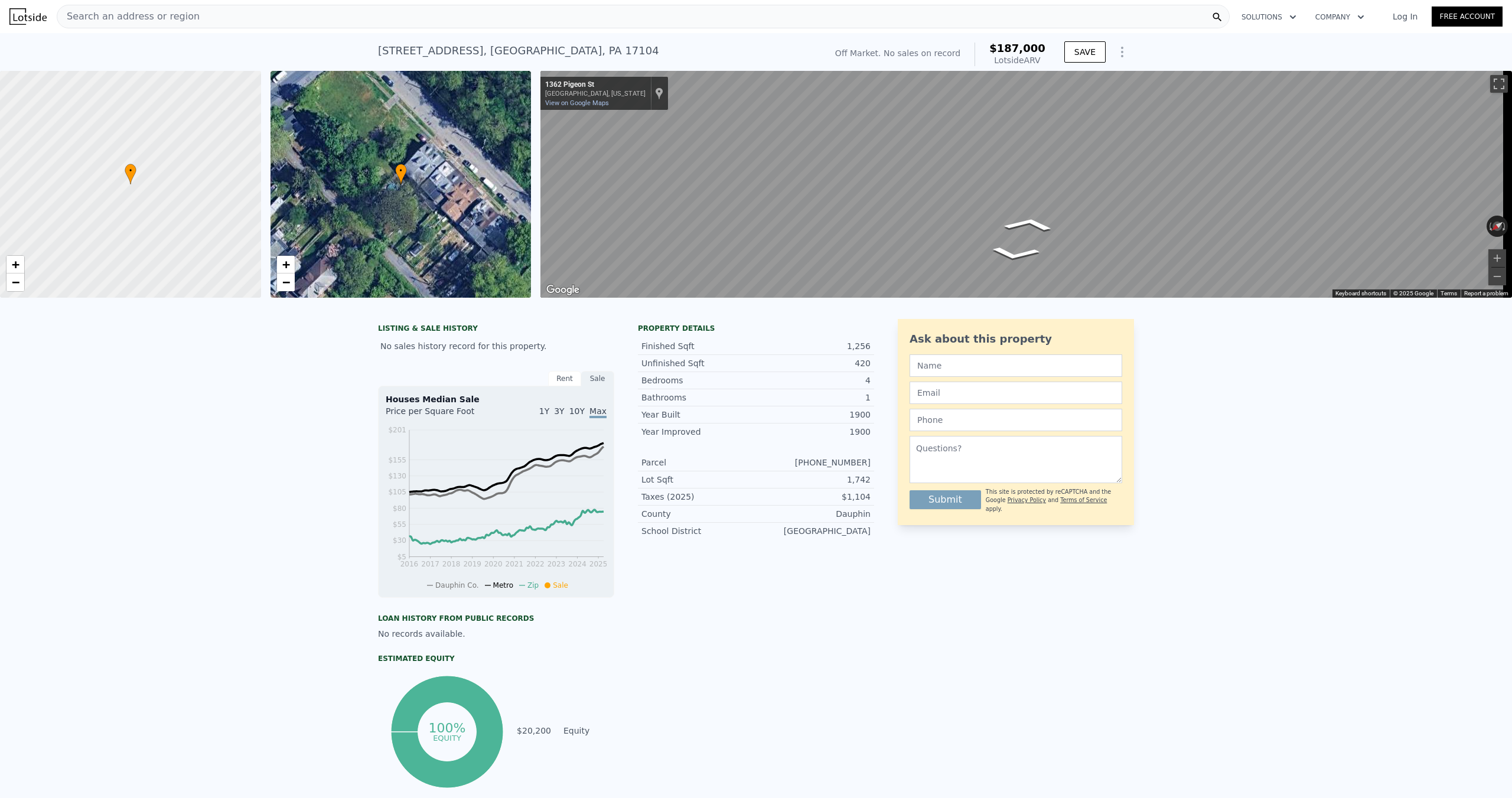
click at [887, 220] on div "Map" at bounding box center [1026, 184] width 972 height 227
click at [291, 25] on div "Search an address or region" at bounding box center [643, 16] width 1173 height 24
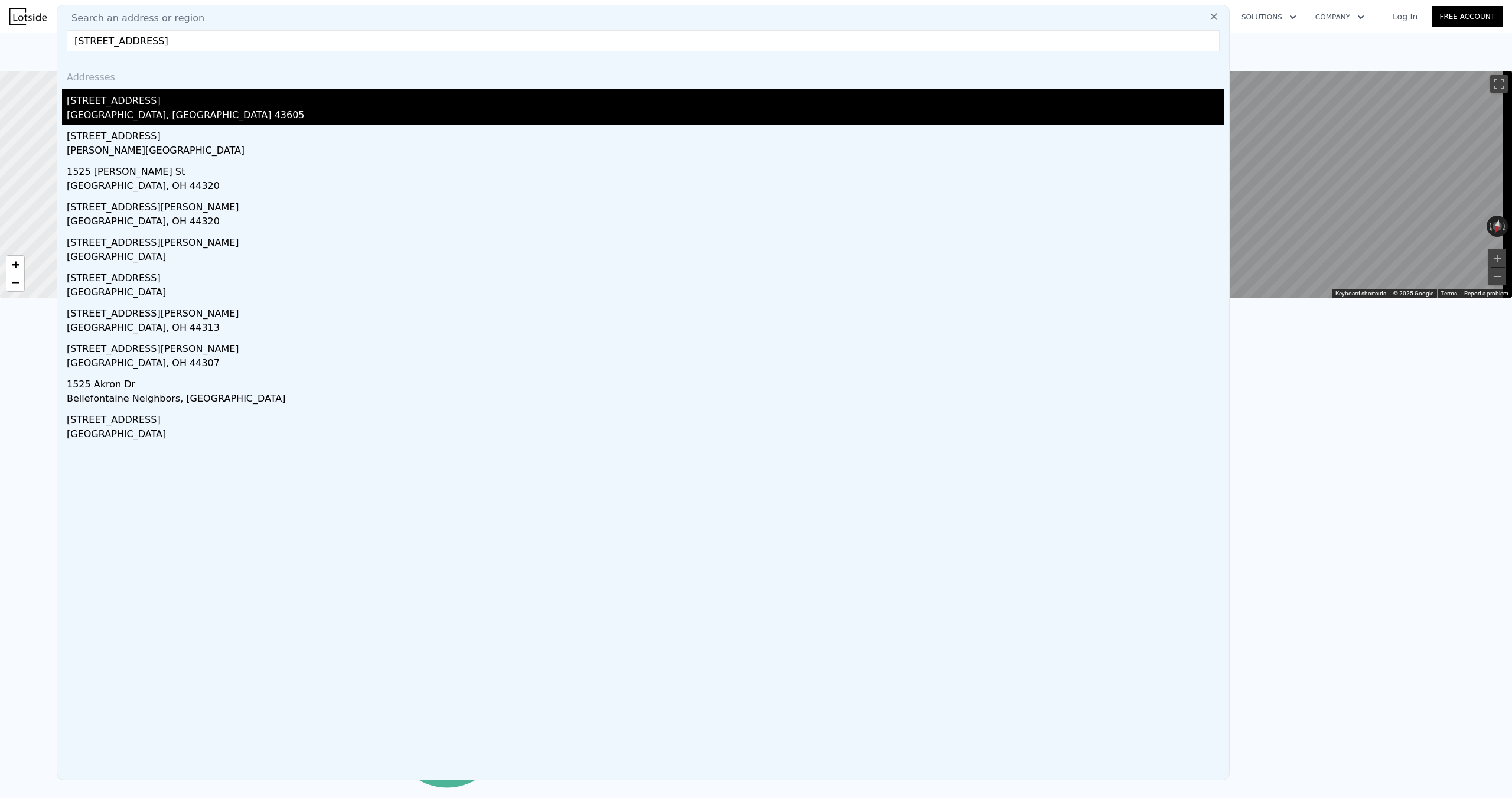
type input "[STREET_ADDRESS]"
click at [392, 104] on div "[STREET_ADDRESS]" at bounding box center [646, 98] width 1158 height 19
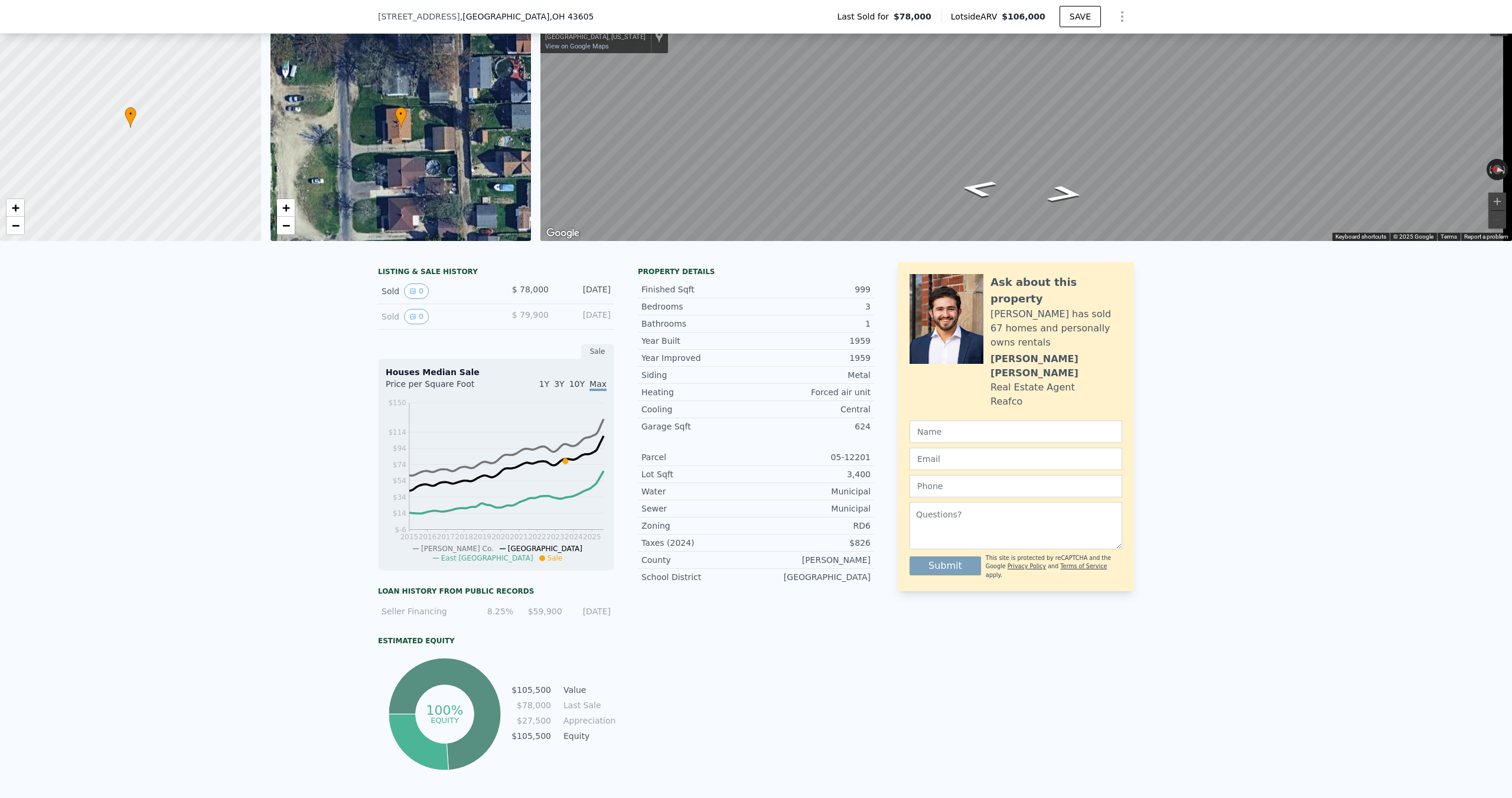
scroll to position [55, 0]
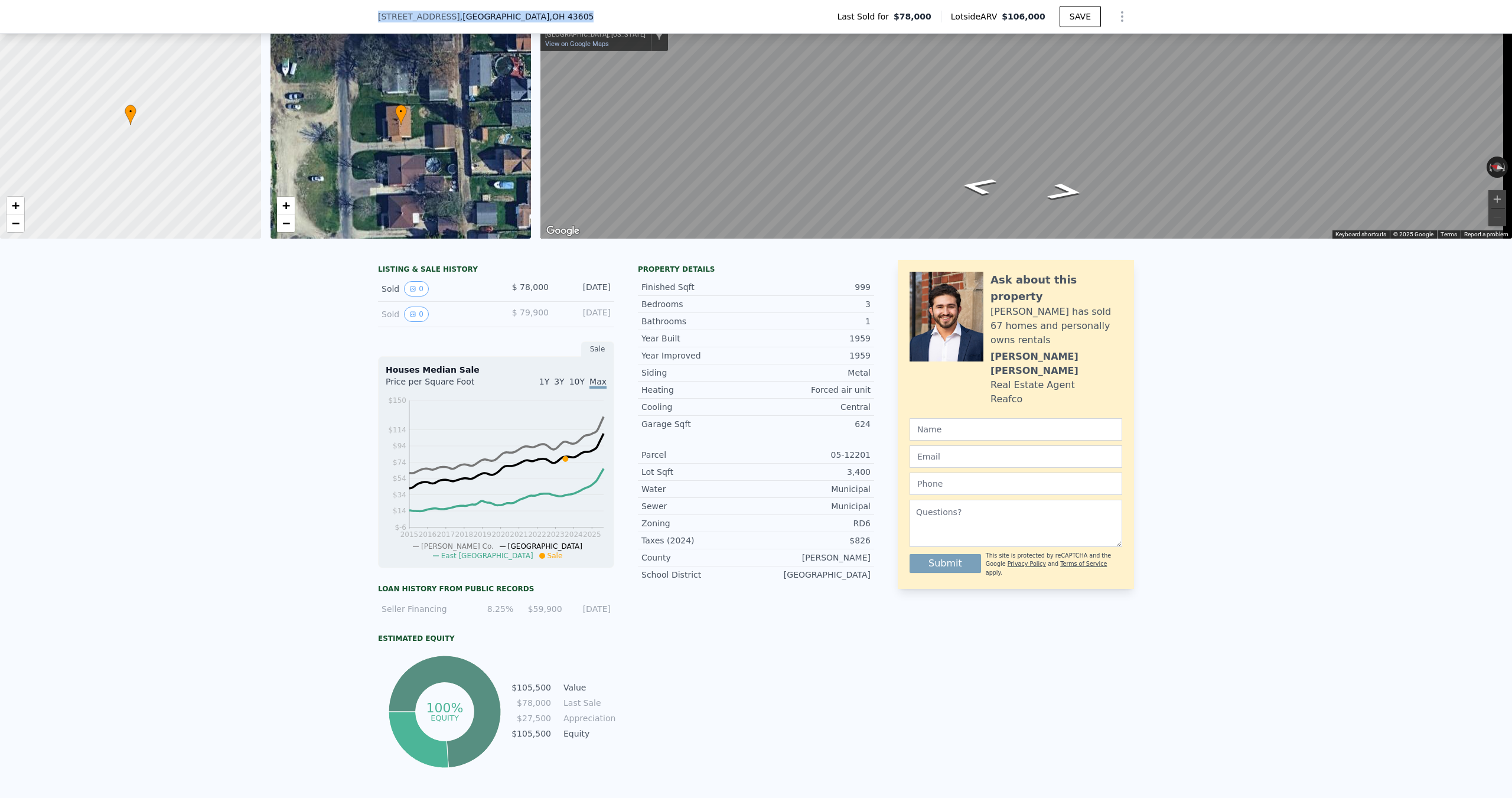
drag, startPoint x: 514, startPoint y: 16, endPoint x: 367, endPoint y: 19, distance: 147.0
click at [367, 19] on div "[STREET_ADDRESS] Last Sold for $78,000 Lotside ARV $106,000 SAVE" at bounding box center [756, 16] width 1512 height 33
copy div "[STREET_ADDRESS]"
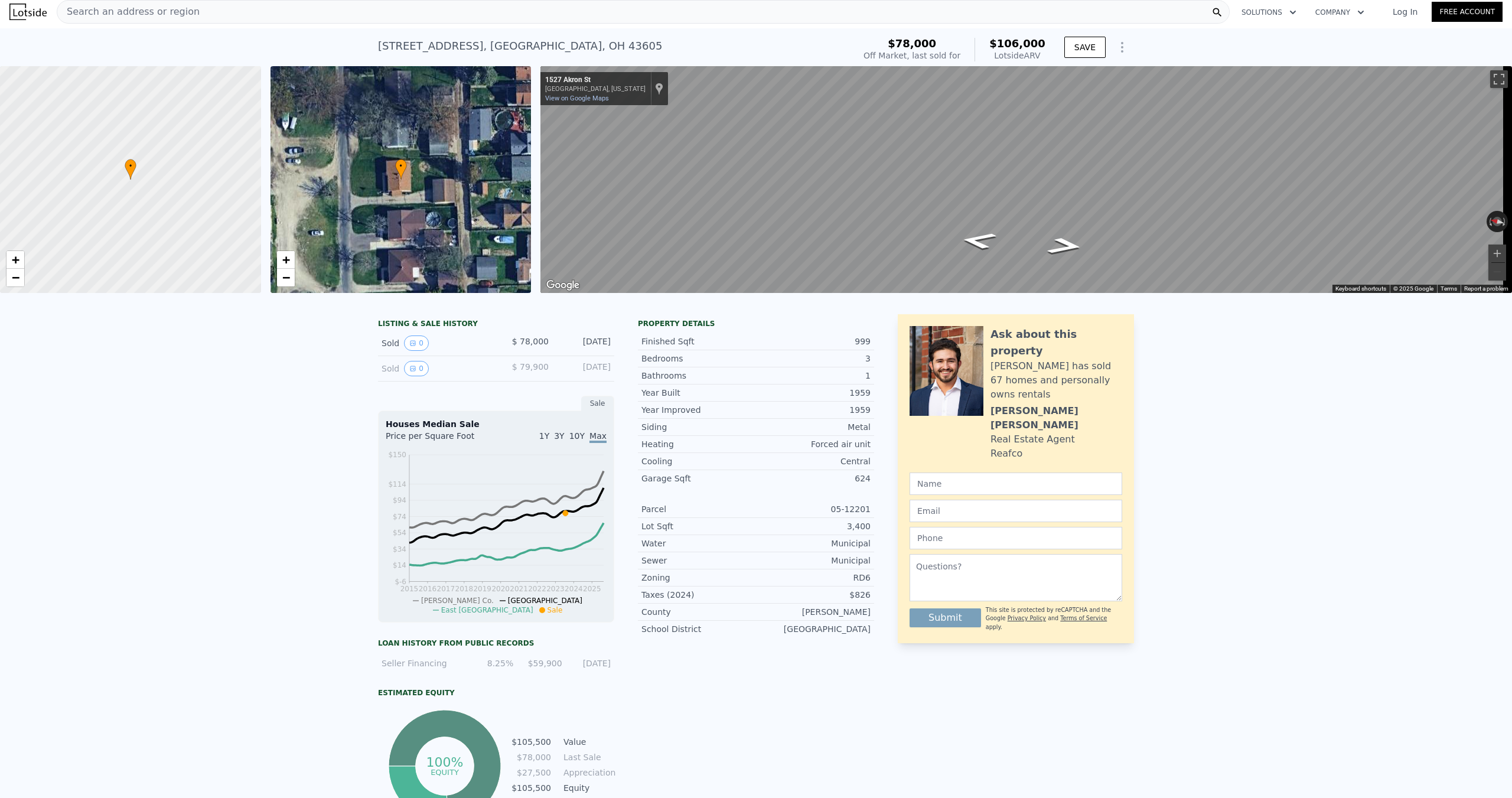
scroll to position [4, 0]
click at [178, 15] on span "Search an address or region" at bounding box center [128, 12] width 142 height 14
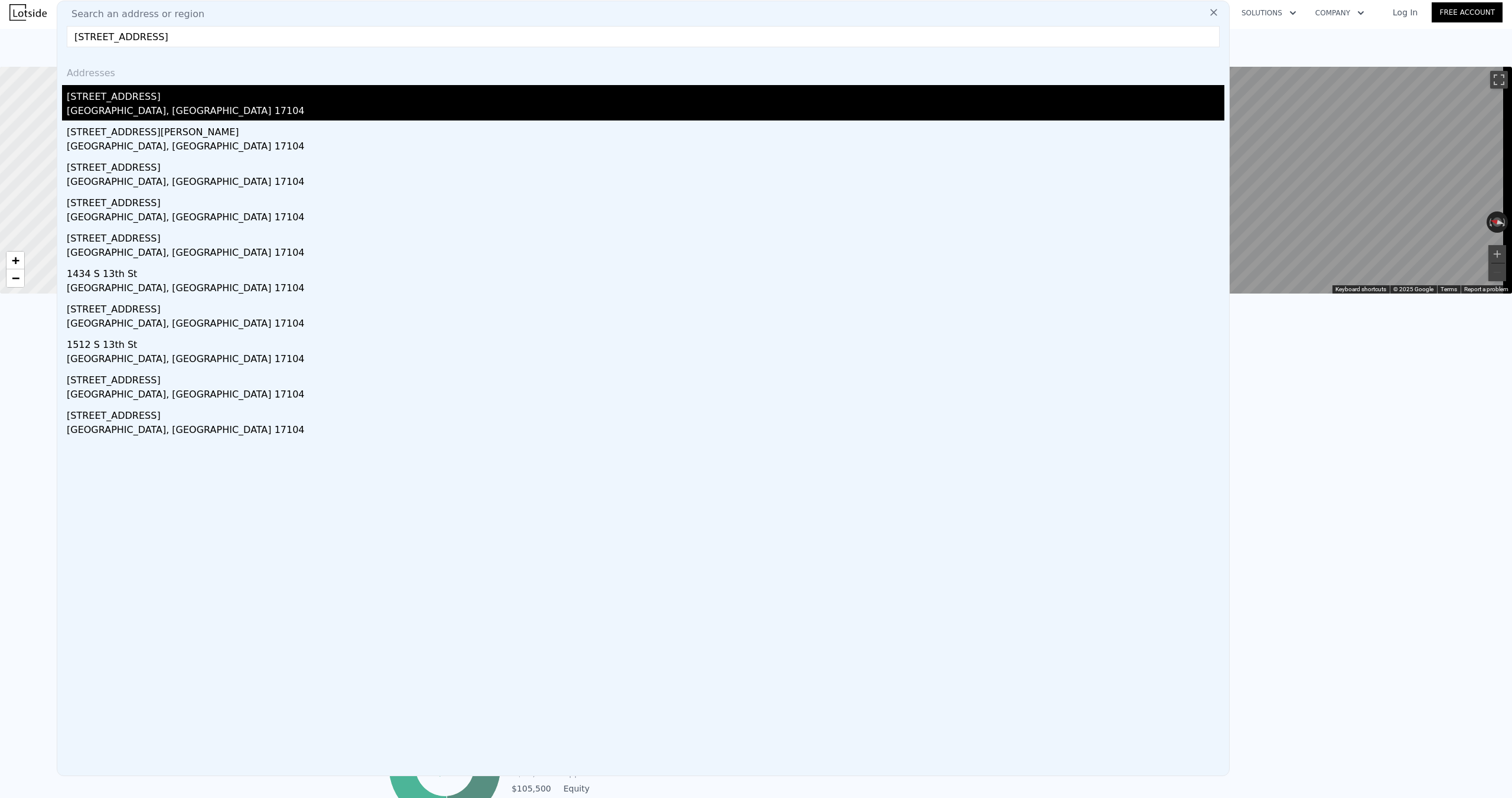
type input "[STREET_ADDRESS]"
click at [164, 97] on div "[STREET_ADDRESS]" at bounding box center [646, 94] width 1158 height 19
type input "4"
type input "1"
type input "2"
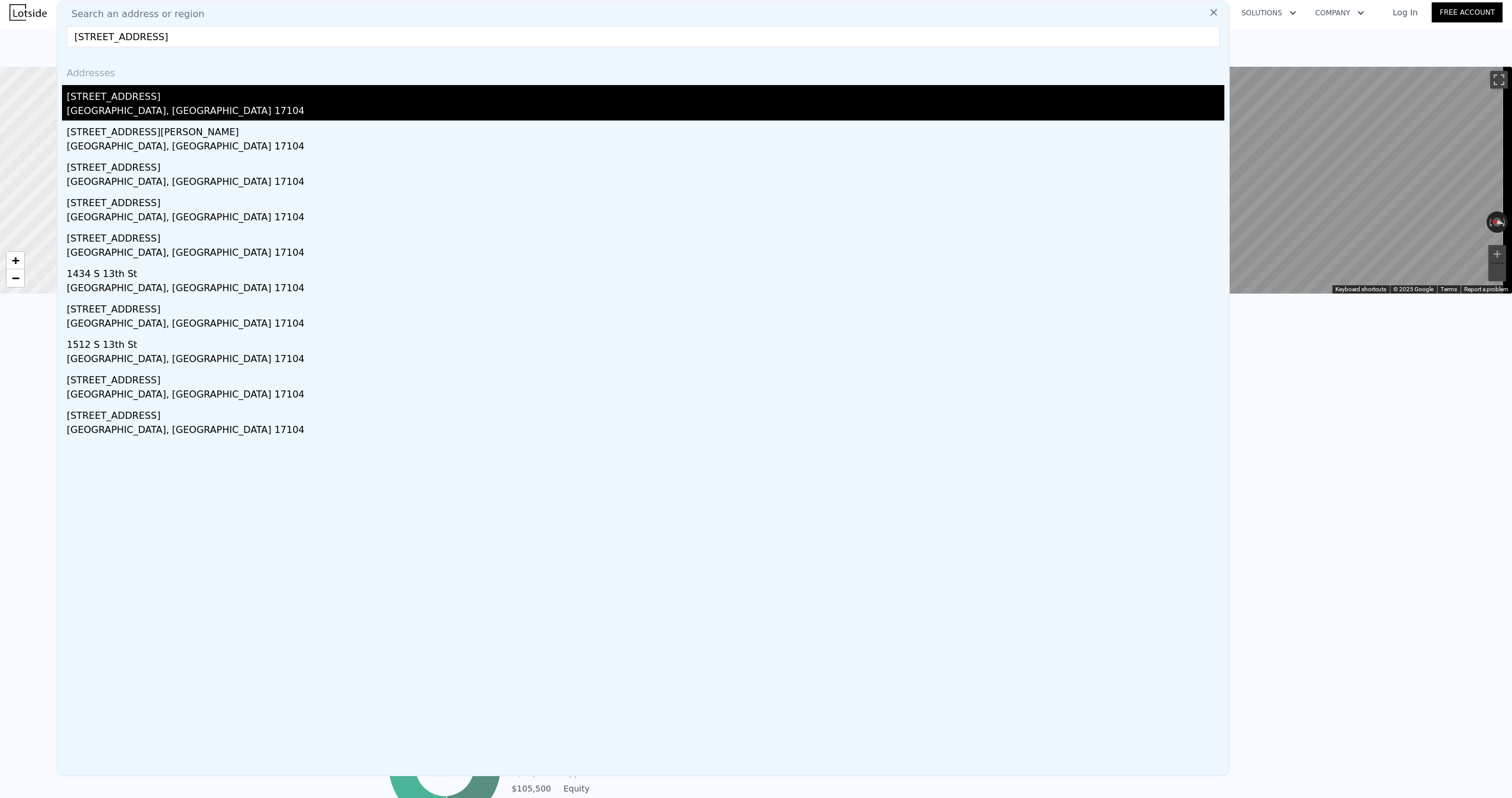
type input "1334"
type input "1747"
type input "1307"
type input "2613"
type input "$ 187,000"
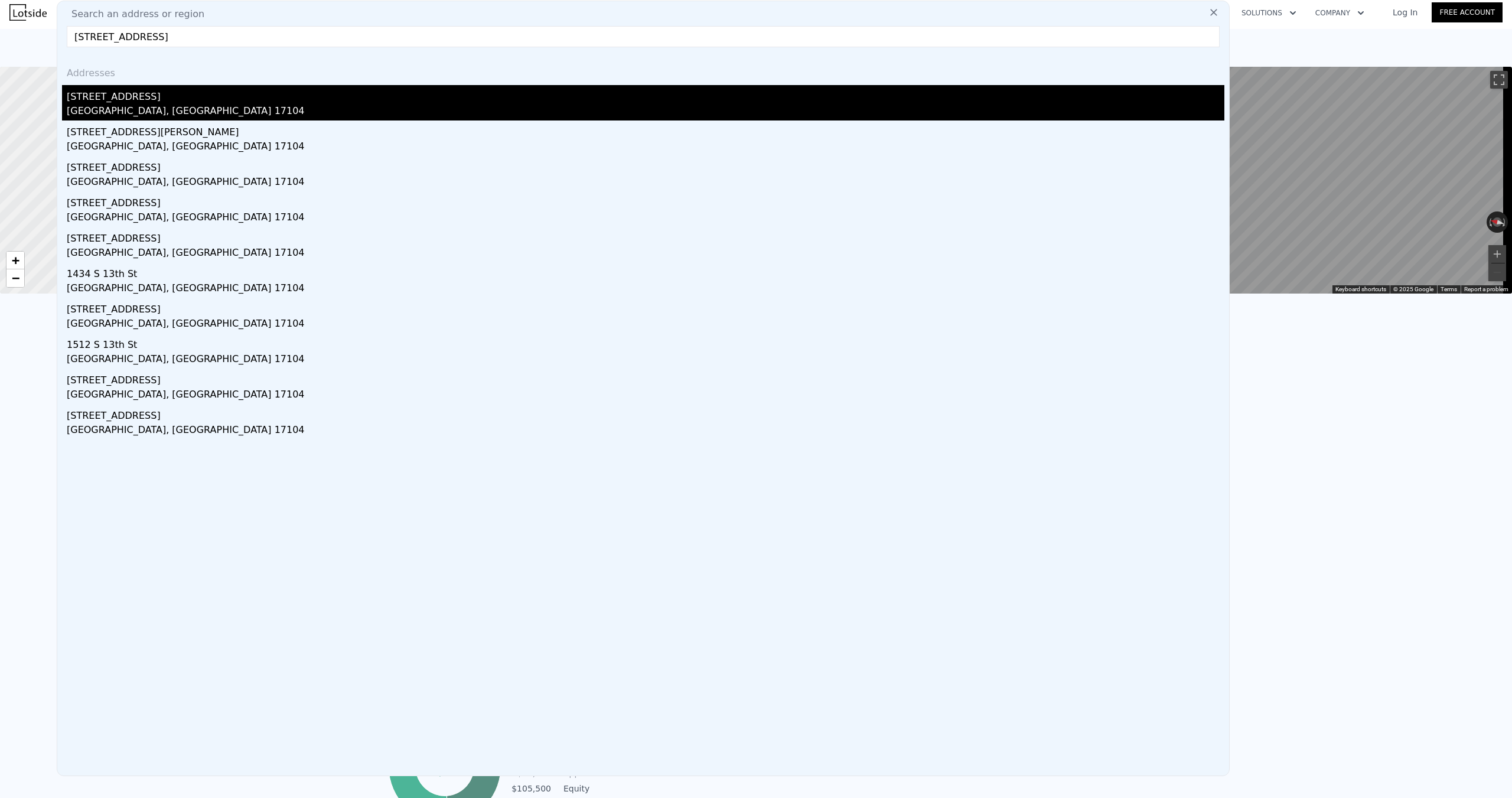
type input "5"
type input "$ 30,000"
